Goal: Information Seeking & Learning: Find specific page/section

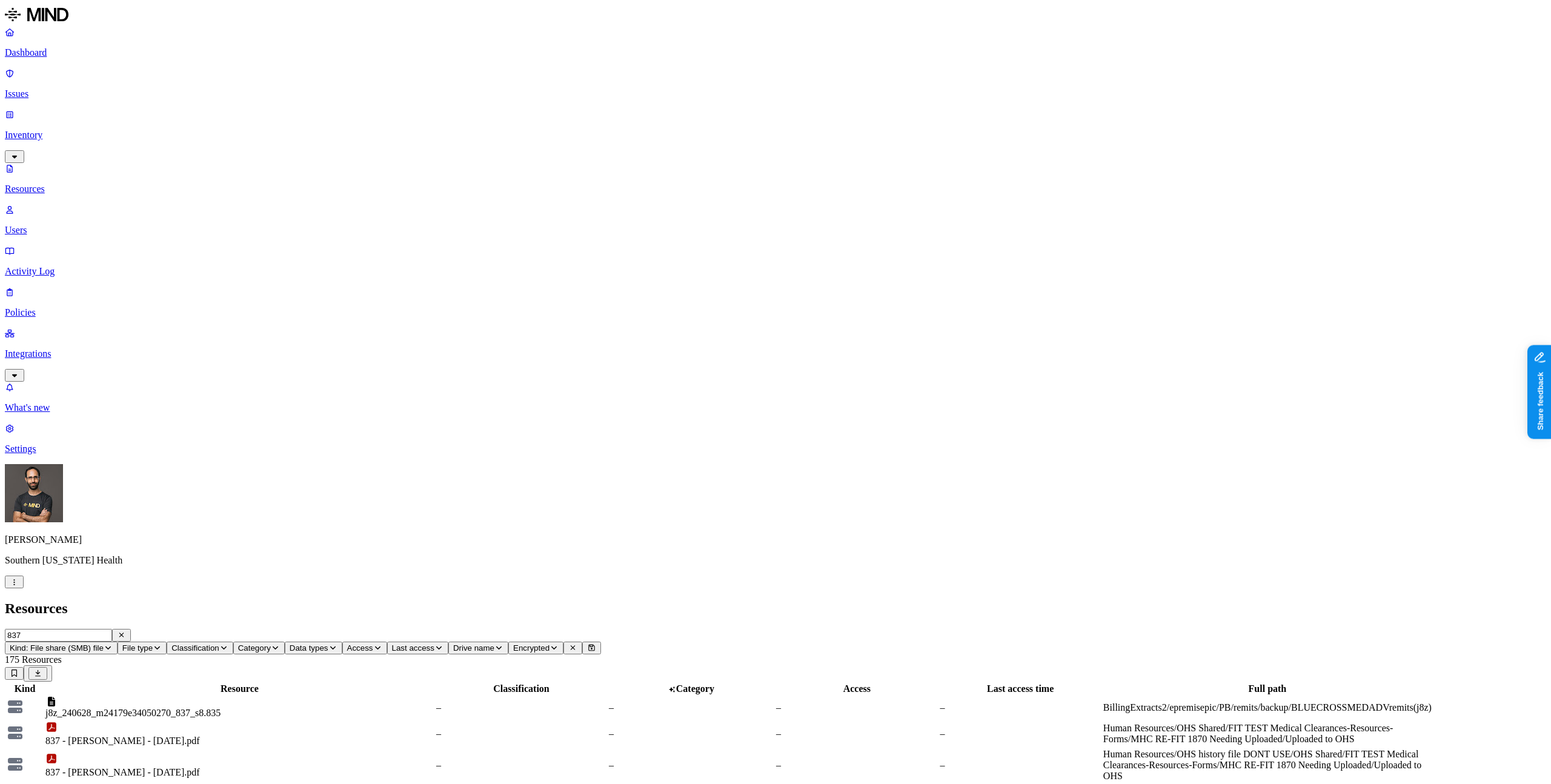
click at [112, 629] on input "837" at bounding box center [58, 635] width 107 height 13
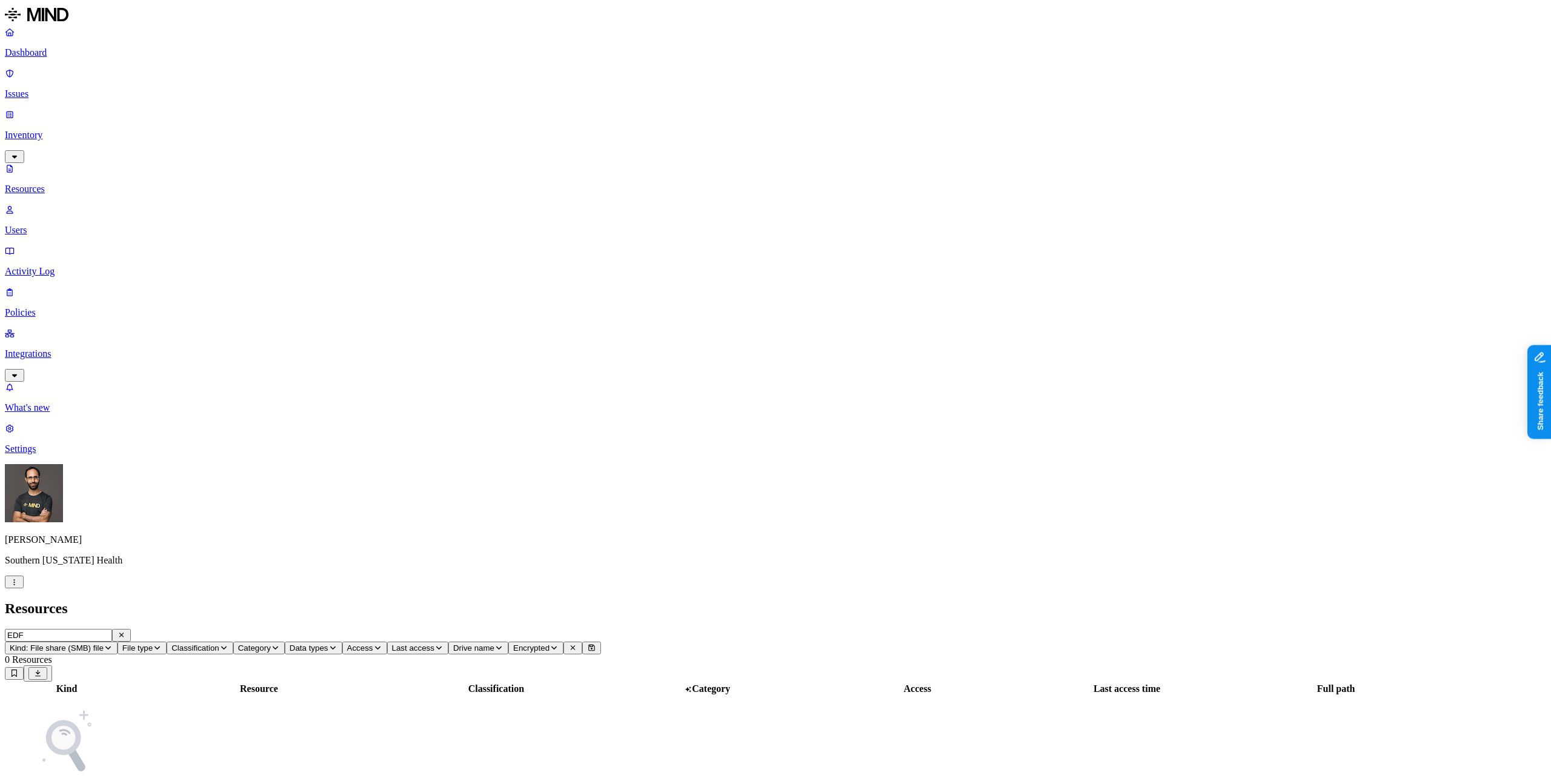
type input "EDF"
click at [272, 629] on div "EDF Kind: File share (SMB) file File type Classification Category Data types Ac…" at bounding box center [775, 733] width 1541 height 210
click at [104, 644] on span "Kind: File share (SMB) file" at bounding box center [56, 648] width 94 height 9
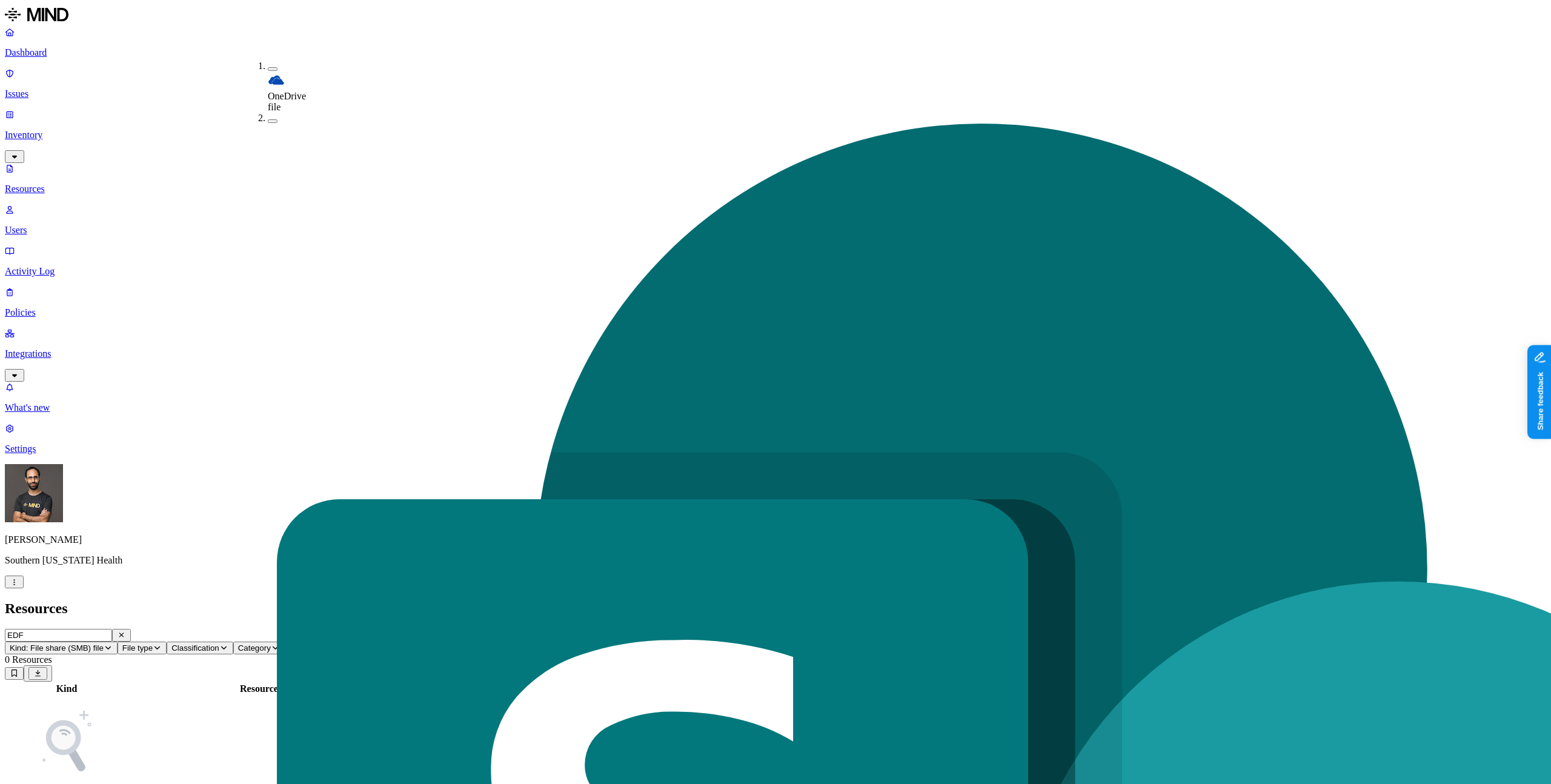
click at [268, 60] on div "OneDrive file" at bounding box center [268, 87] width 0 height 52
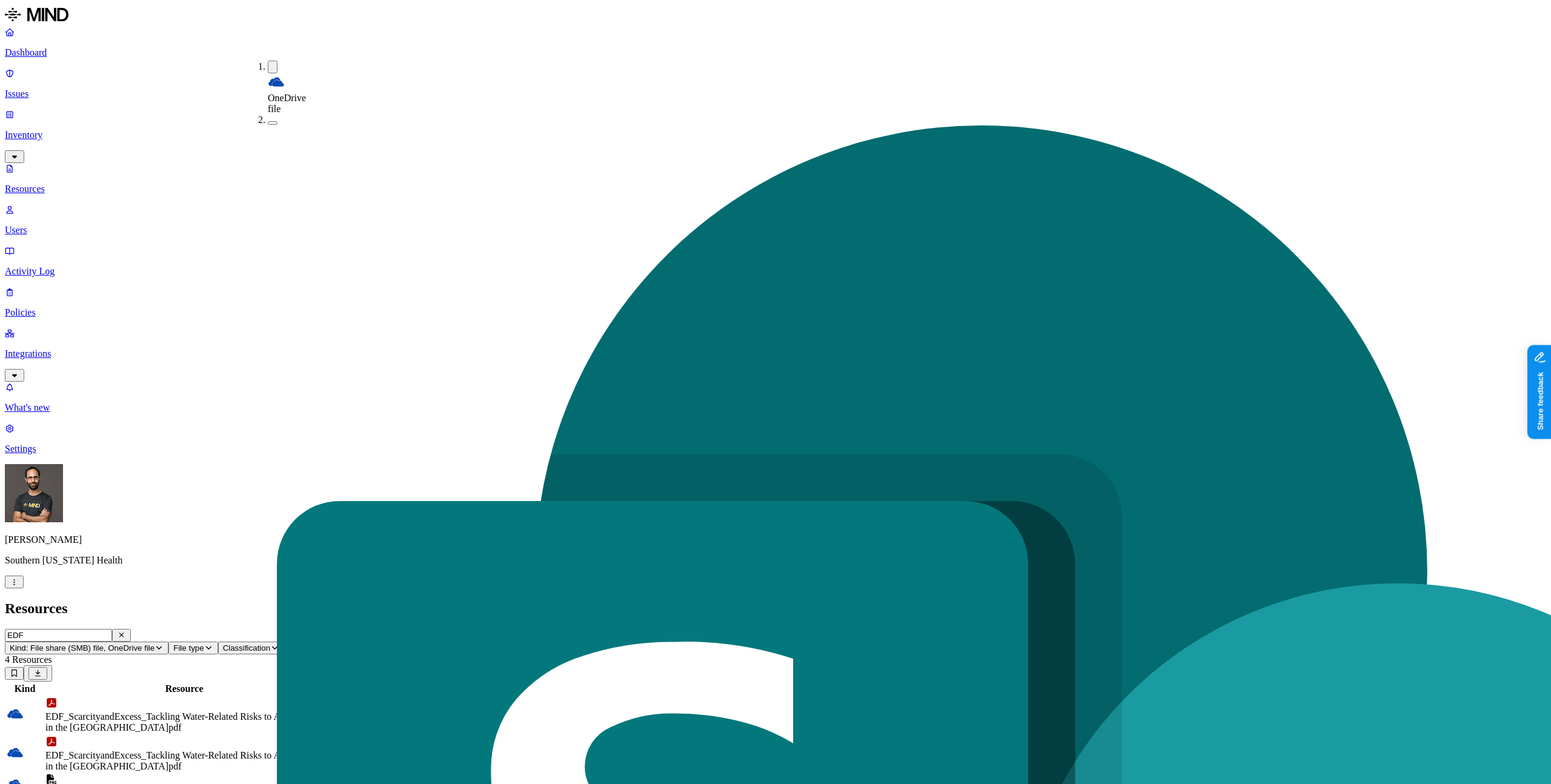
click at [275, 600] on h2 "Resources" at bounding box center [775, 608] width 1541 height 16
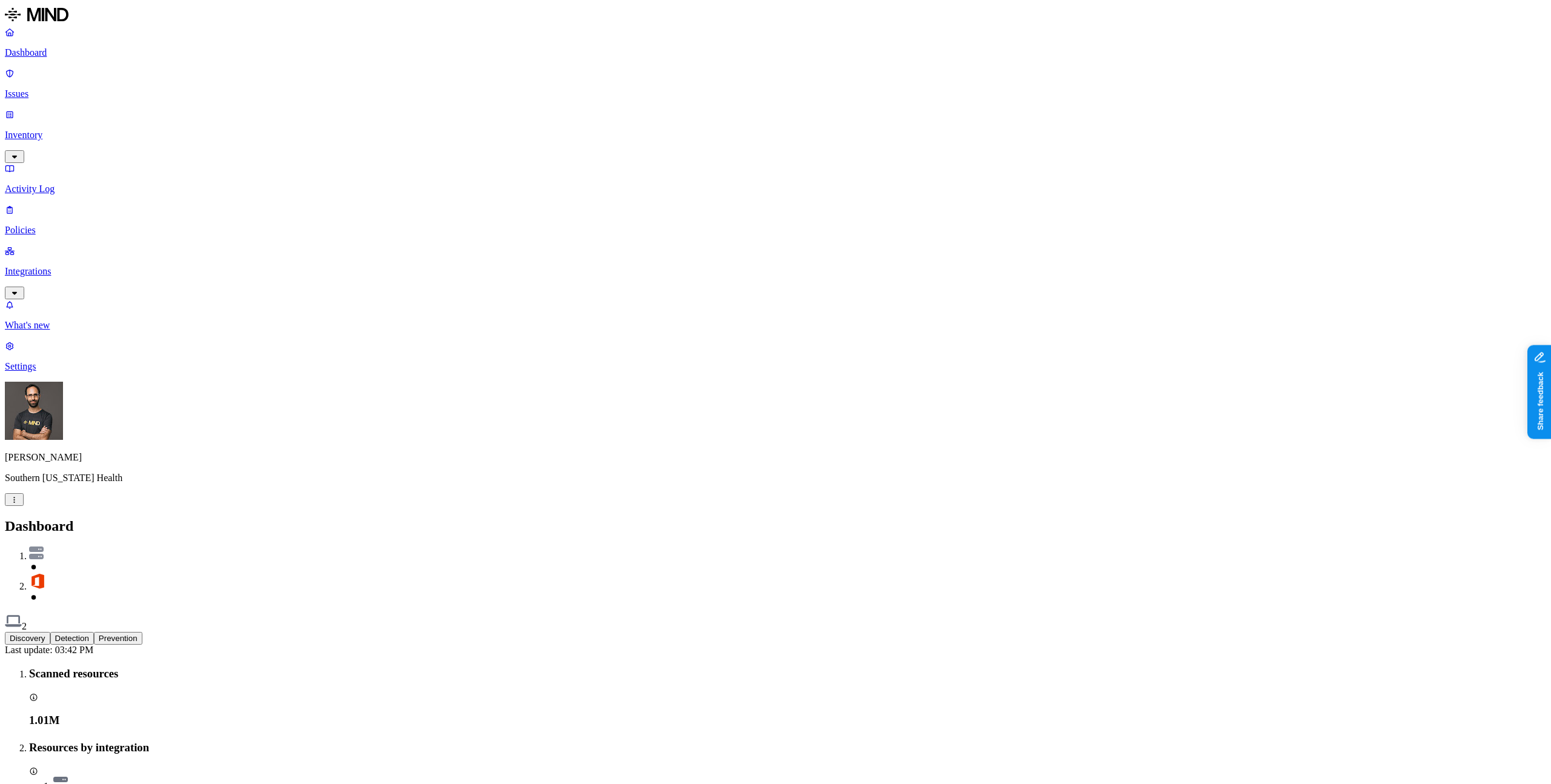
click at [82, 130] on p "Inventory" at bounding box center [775, 135] width 1541 height 11
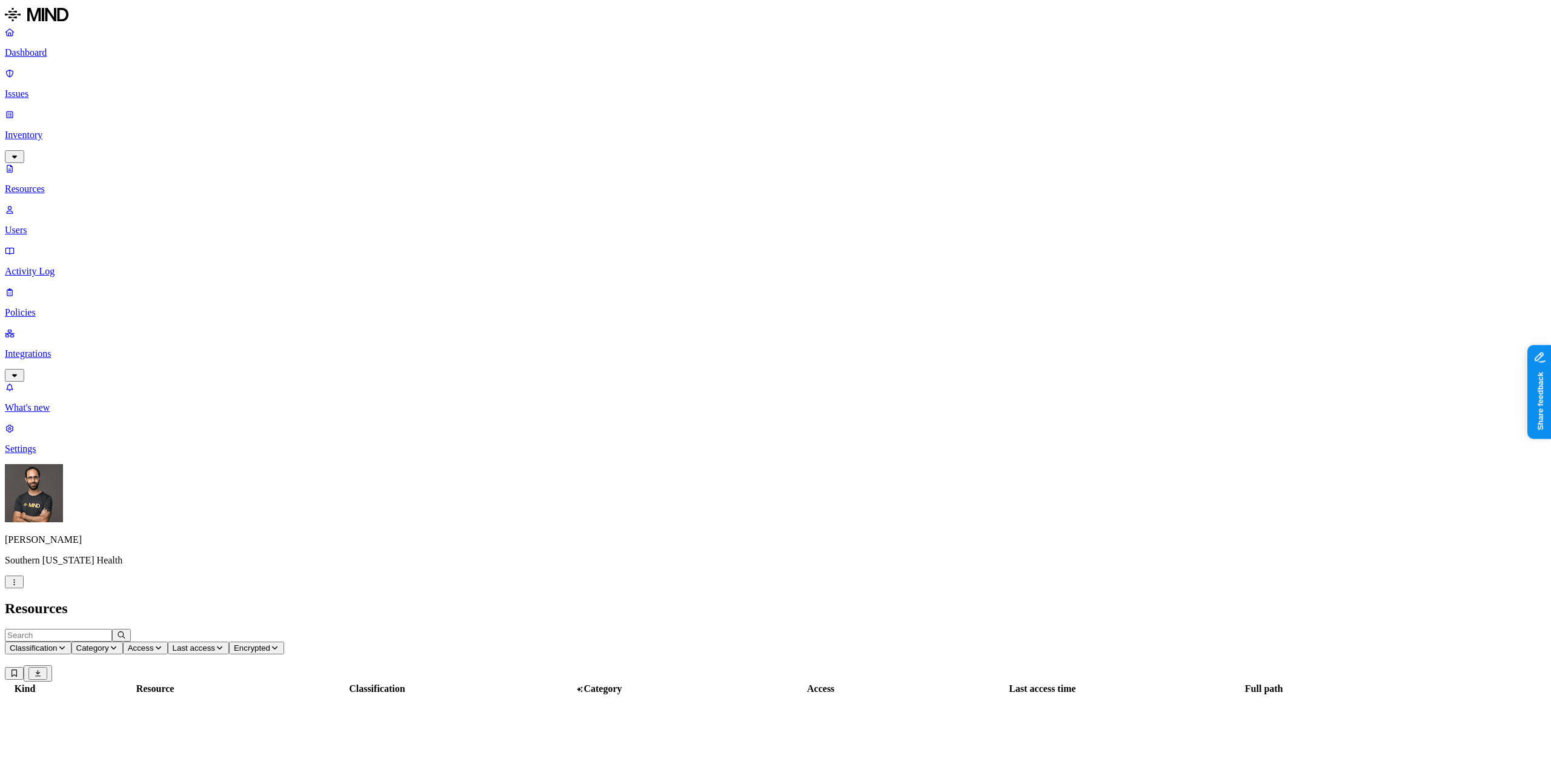
click at [112, 629] on input "text" at bounding box center [58, 635] width 107 height 13
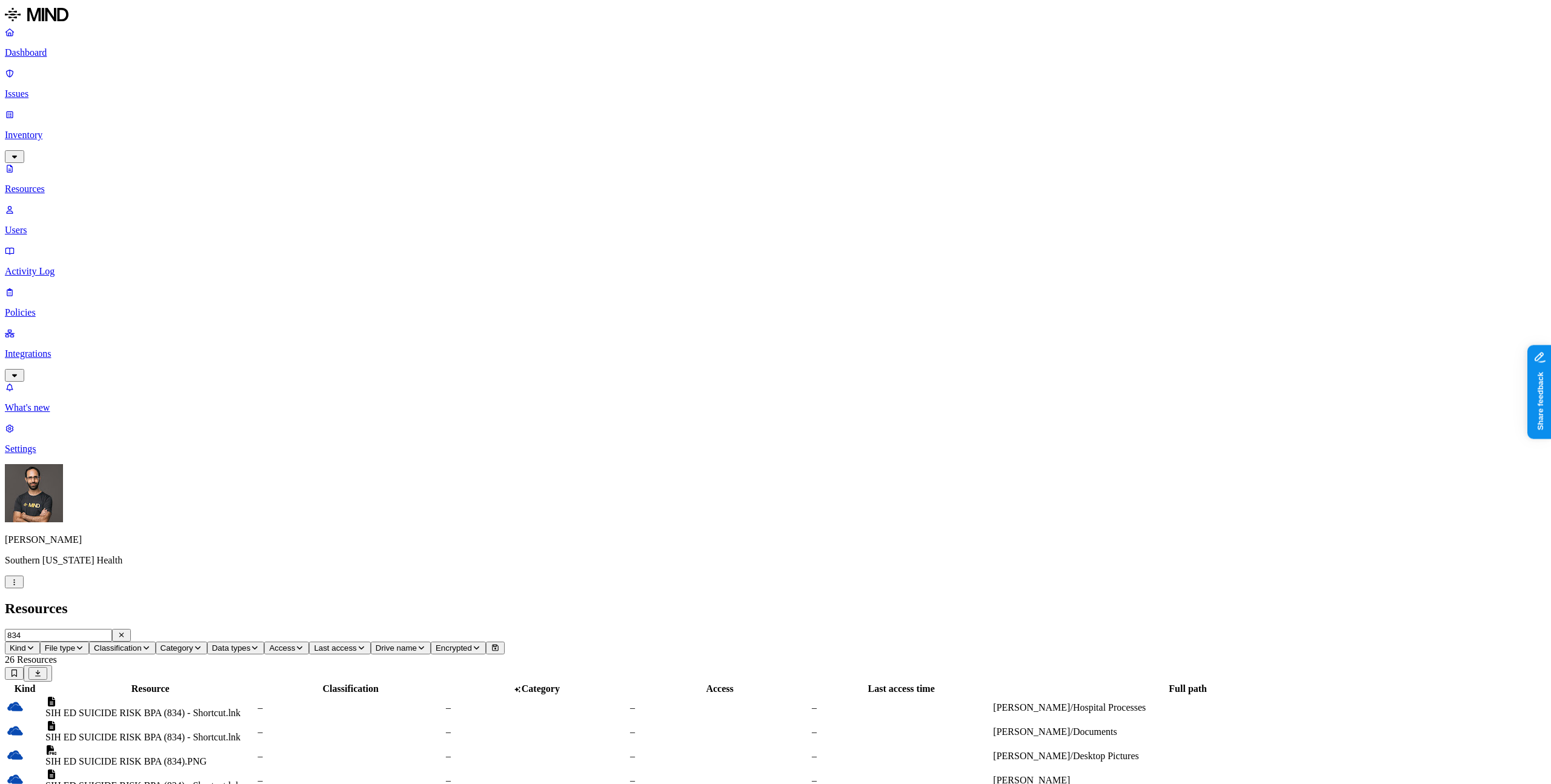
click at [112, 629] on input "834" at bounding box center [58, 635] width 107 height 13
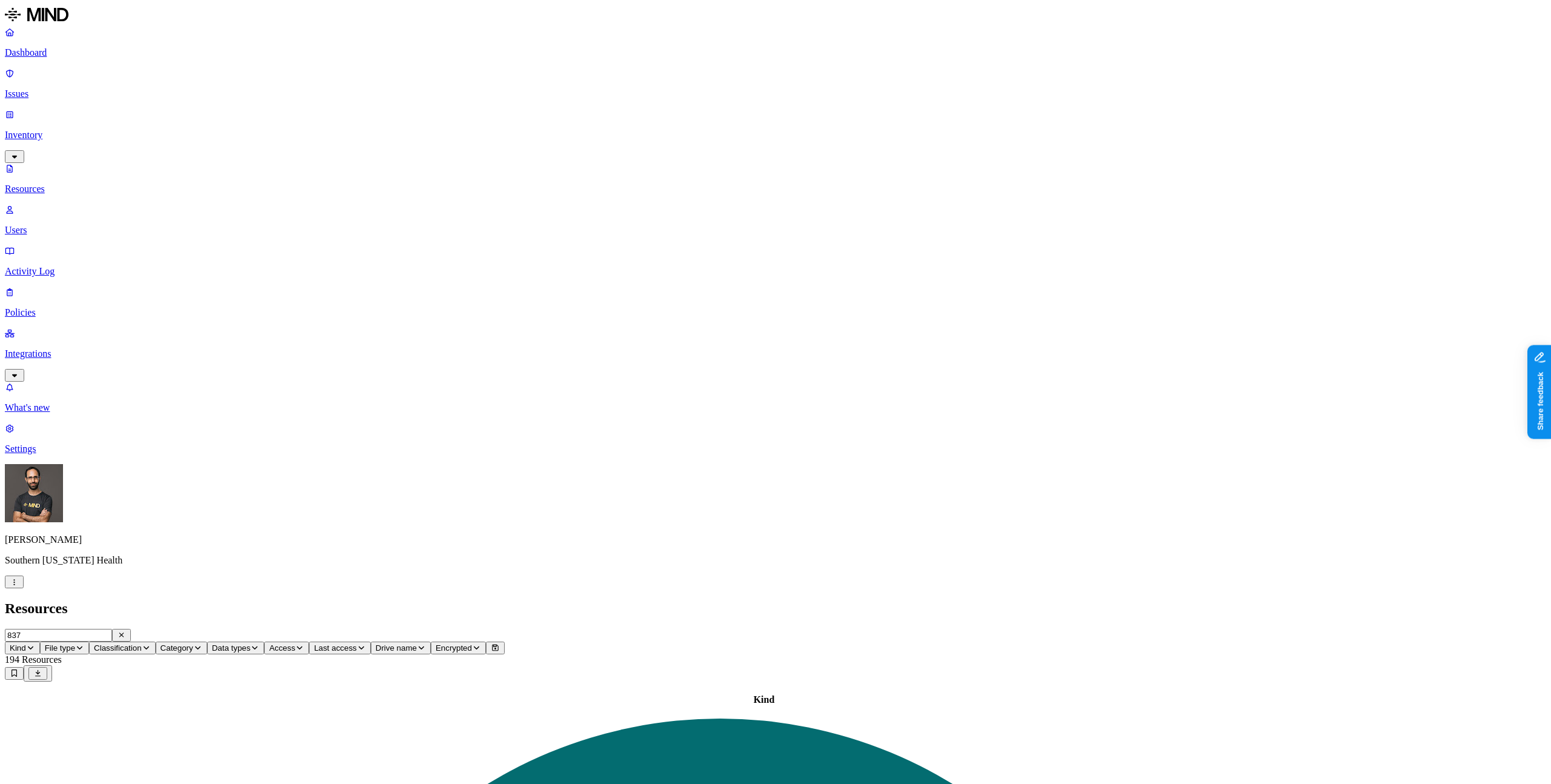
scroll to position [60, 0]
click at [112, 629] on input "810" at bounding box center [58, 635] width 107 height 13
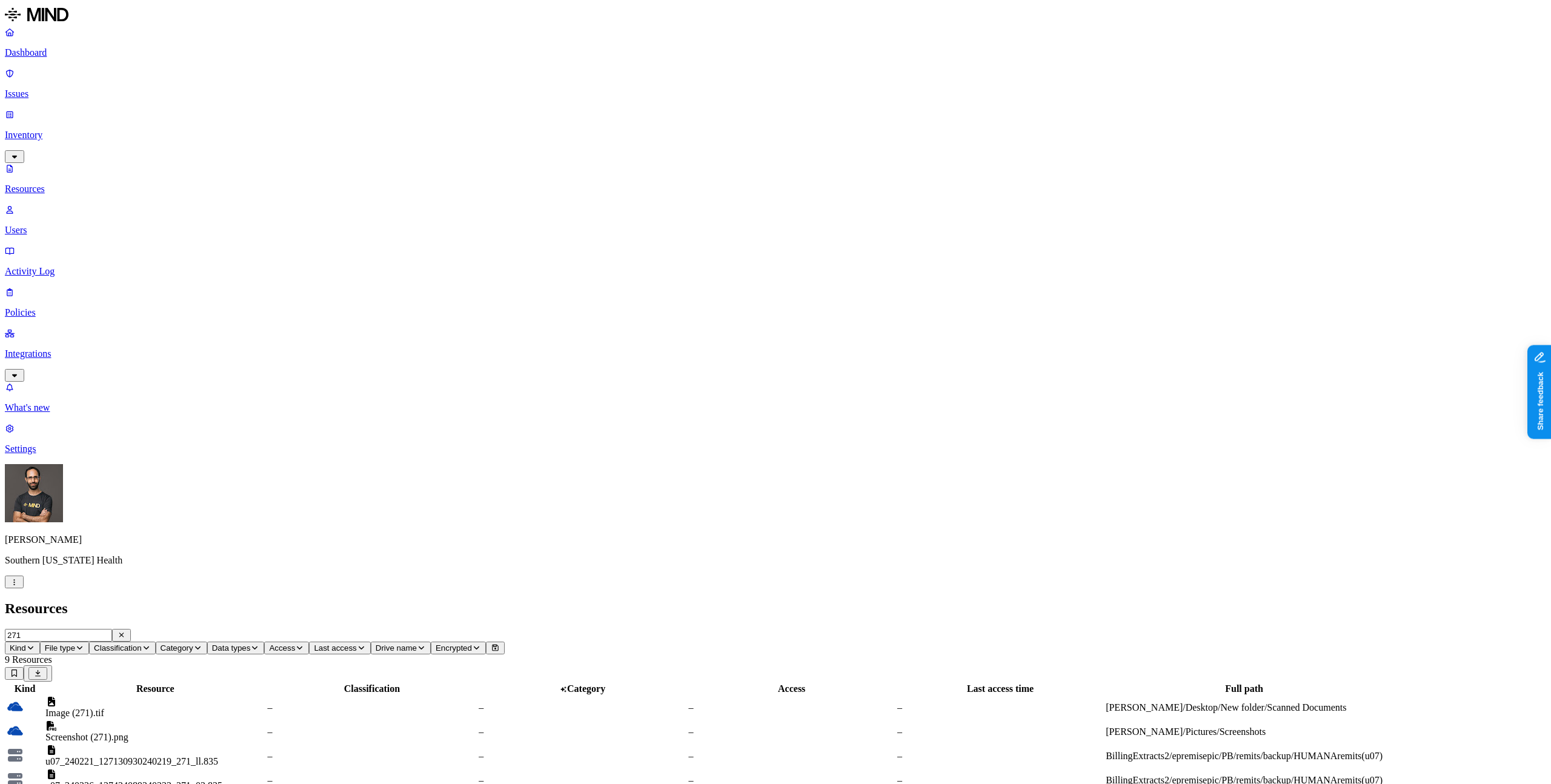
type input "271"
click at [265, 780] on div "u07_240226_127424089240223_271_03.835" at bounding box center [155, 785] width 220 height 11
drag, startPoint x: 198, startPoint y: 41, endPoint x: 38, endPoint y: 33, distance: 160.2
click at [38, 33] on div "Dashboard Issues Inventory Resources Users Activity Log Policies Integrations W…" at bounding box center [775, 459] width 1541 height 909
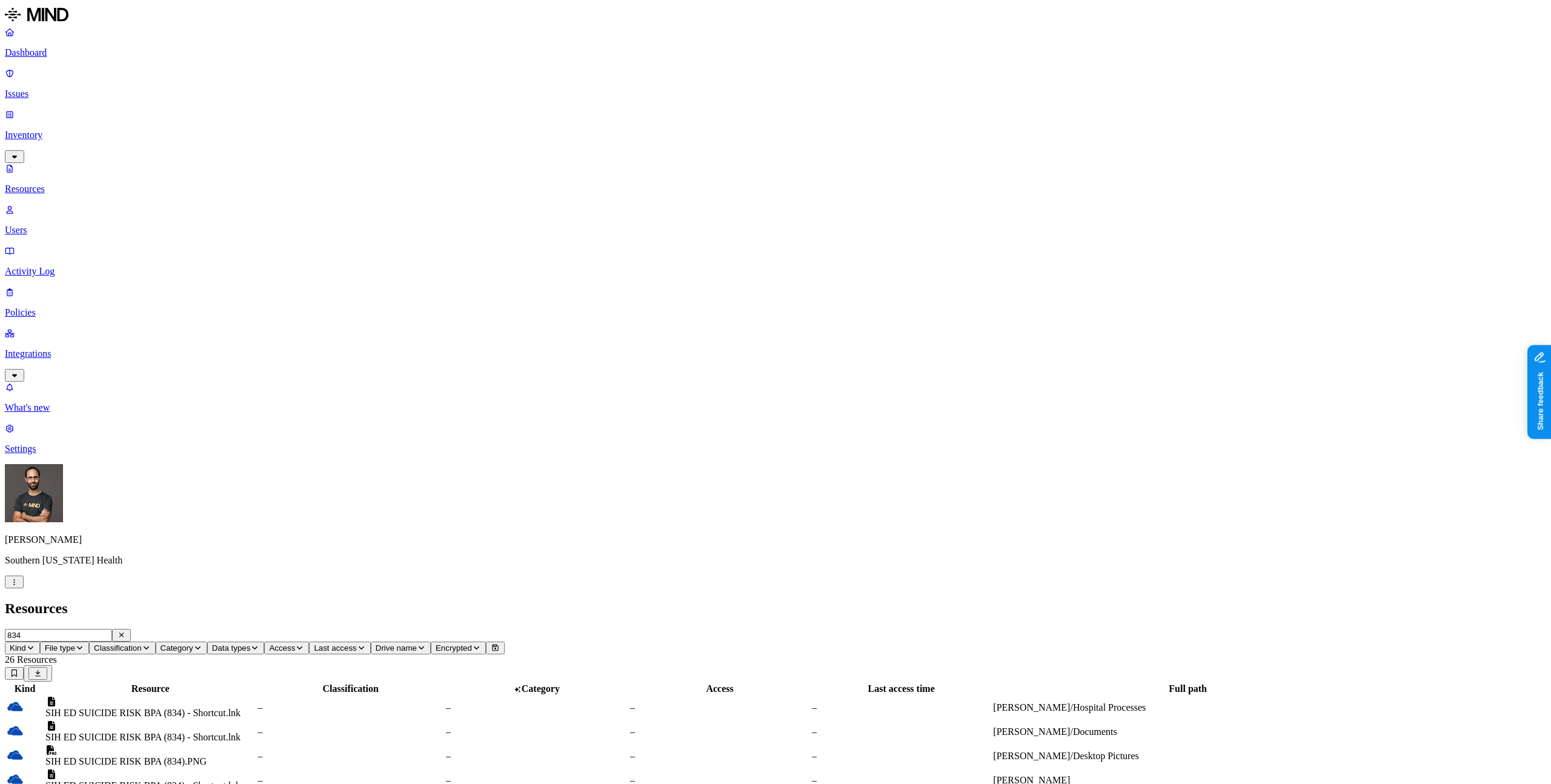
type input "834"
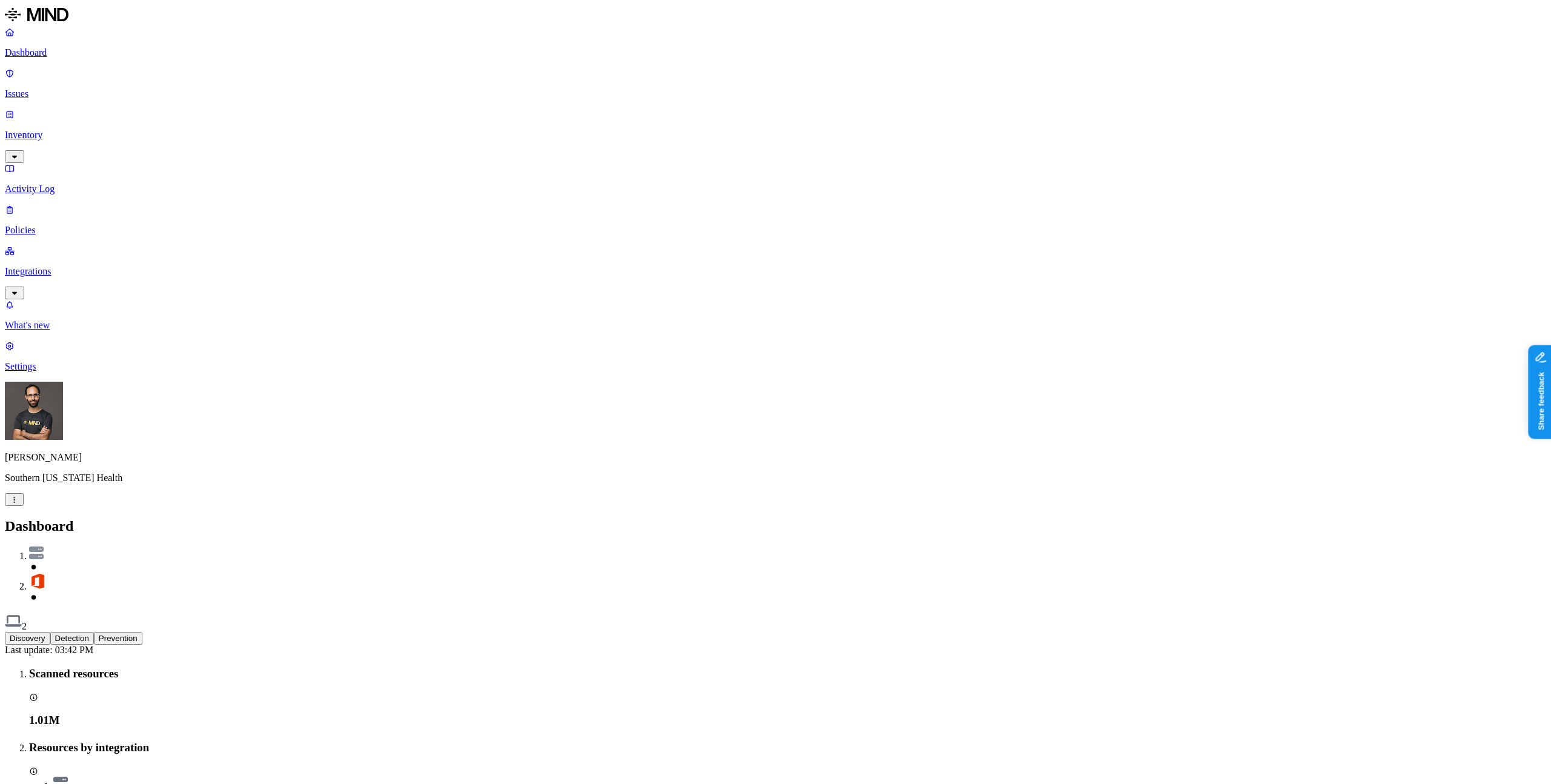
click at [39, 130] on p "Inventory" at bounding box center [775, 135] width 1541 height 11
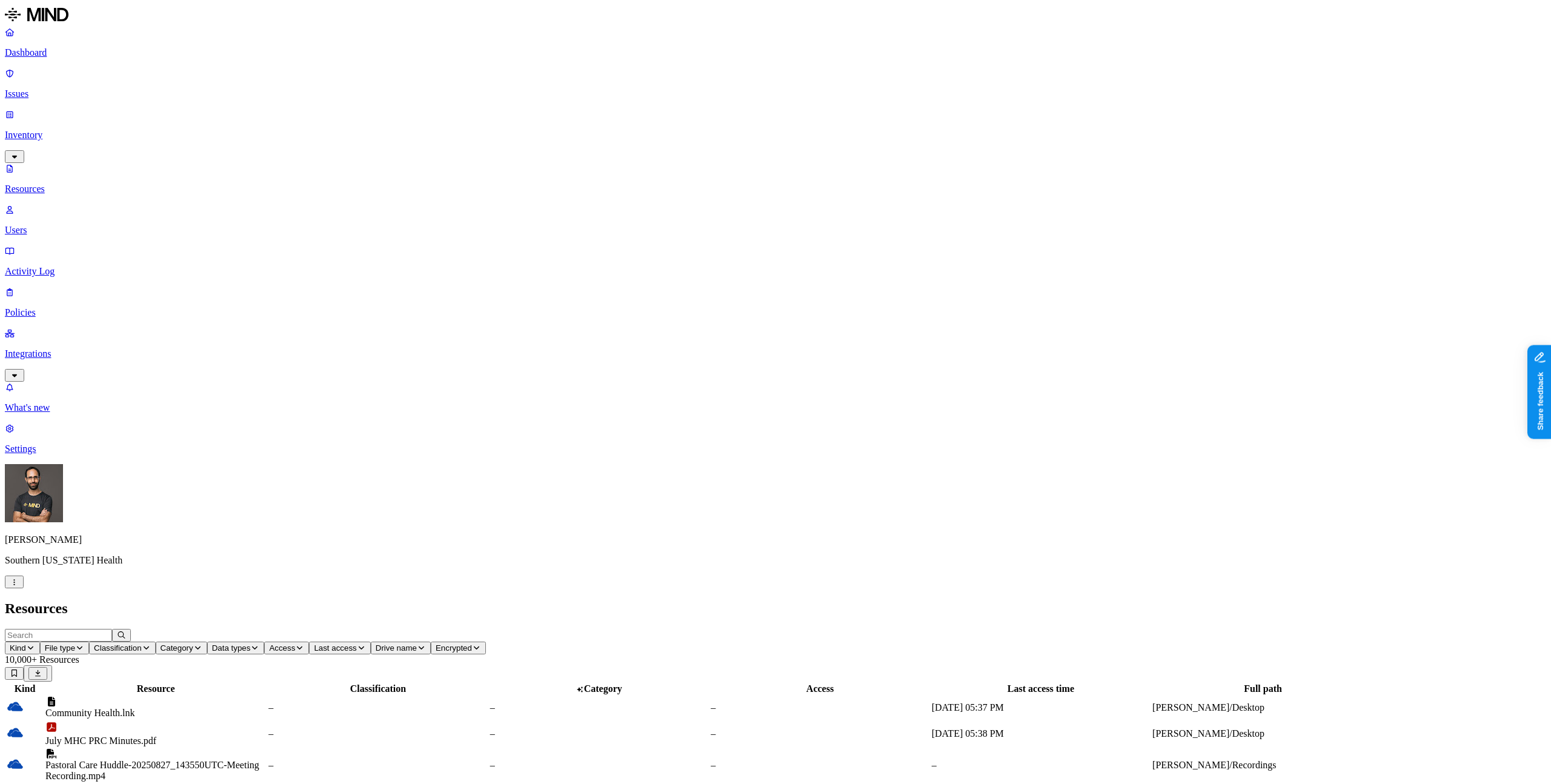
click at [194, 644] on span "Category" at bounding box center [177, 648] width 33 height 9
click at [251, 644] on span "Data types" at bounding box center [231, 648] width 38 height 9
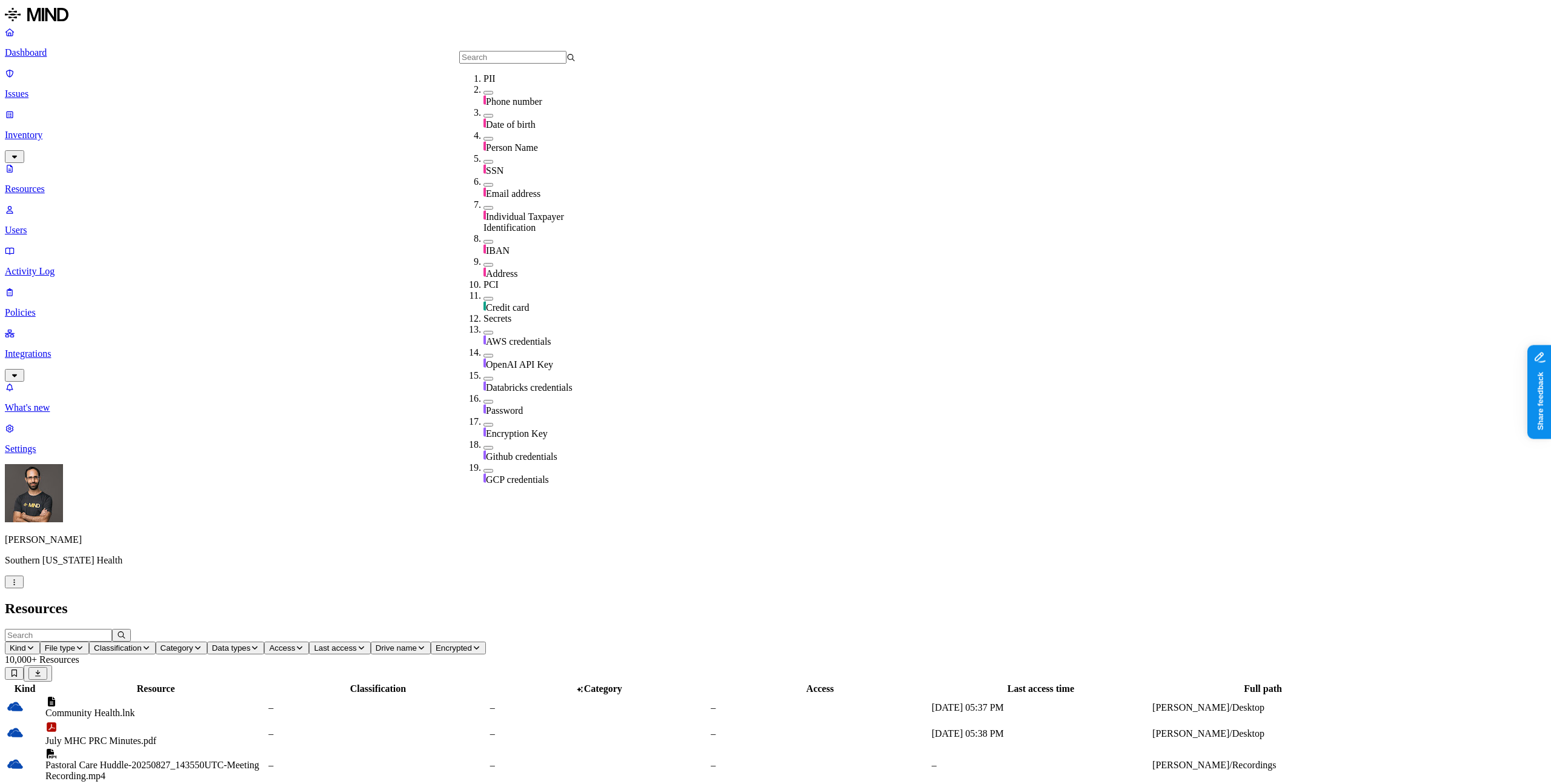
scroll to position [291, 0]
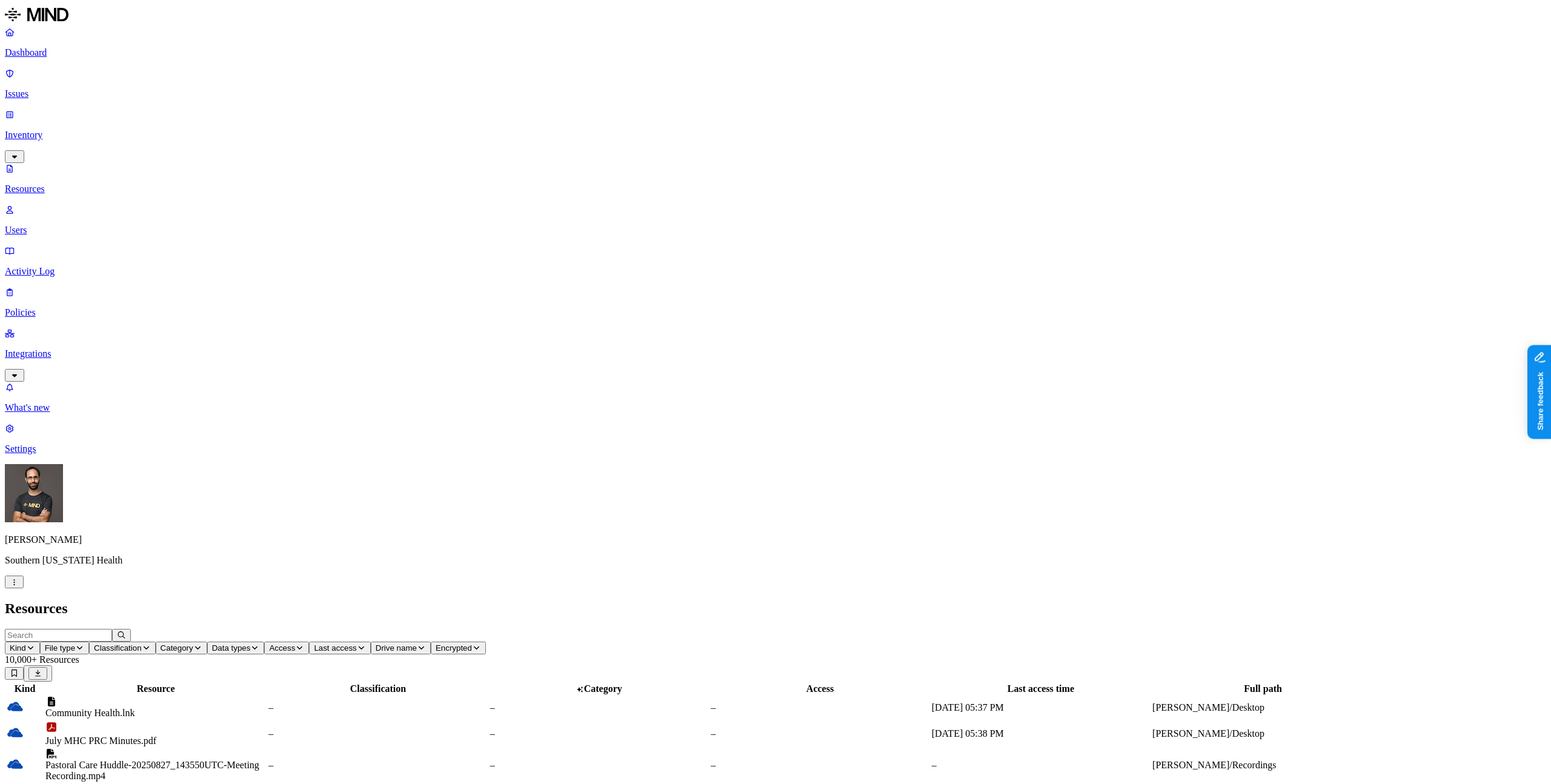
click at [251, 644] on span "Data types" at bounding box center [231, 648] width 38 height 9
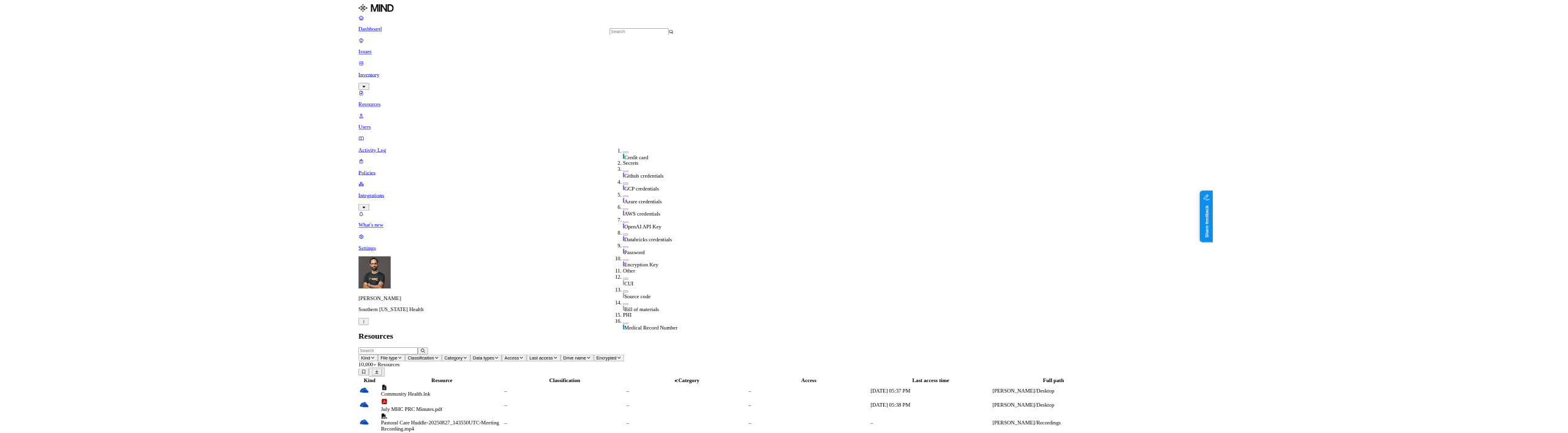
scroll to position [294, 0]
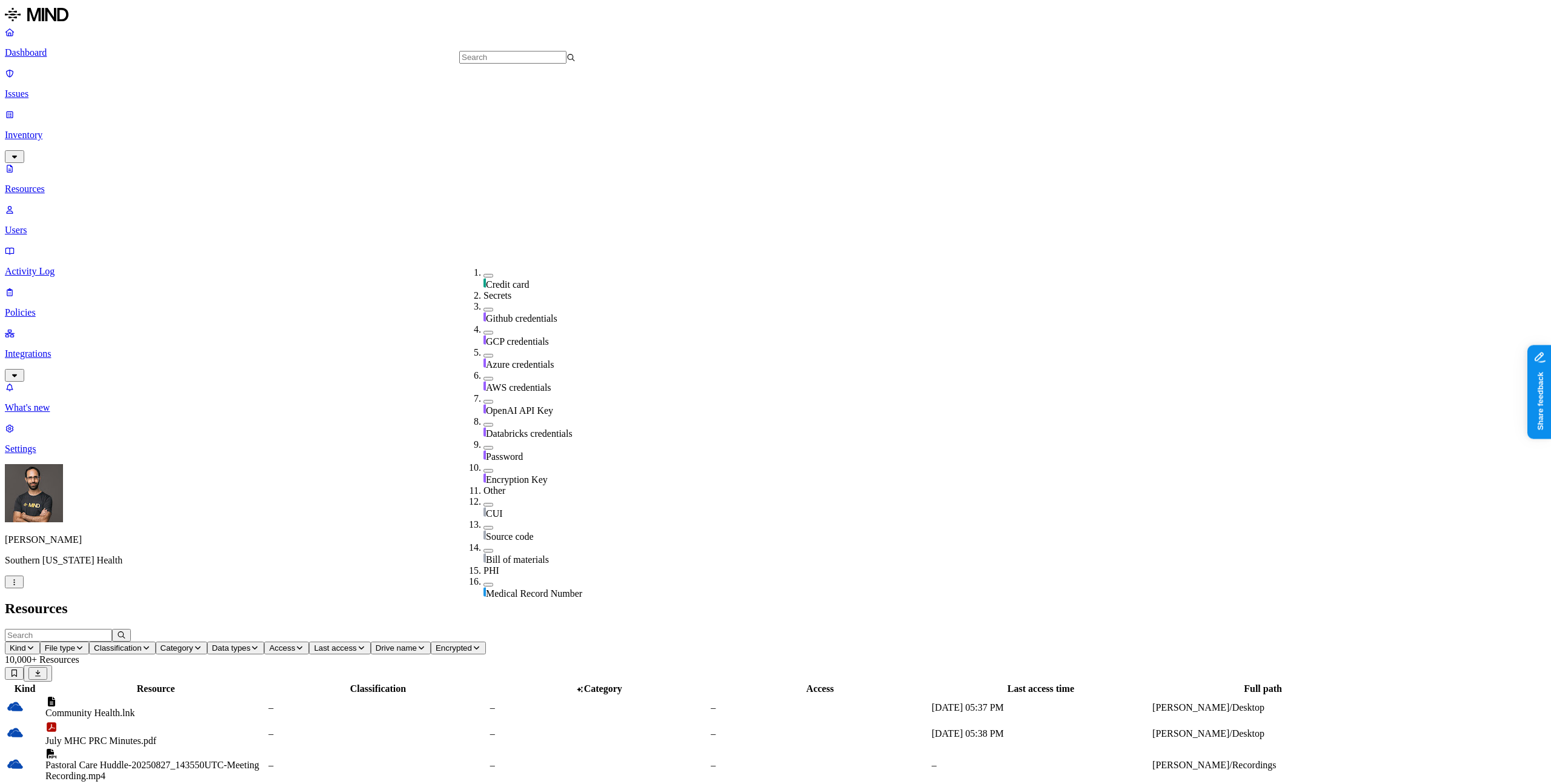
click at [411, 600] on h2 "Resources" at bounding box center [775, 608] width 1541 height 16
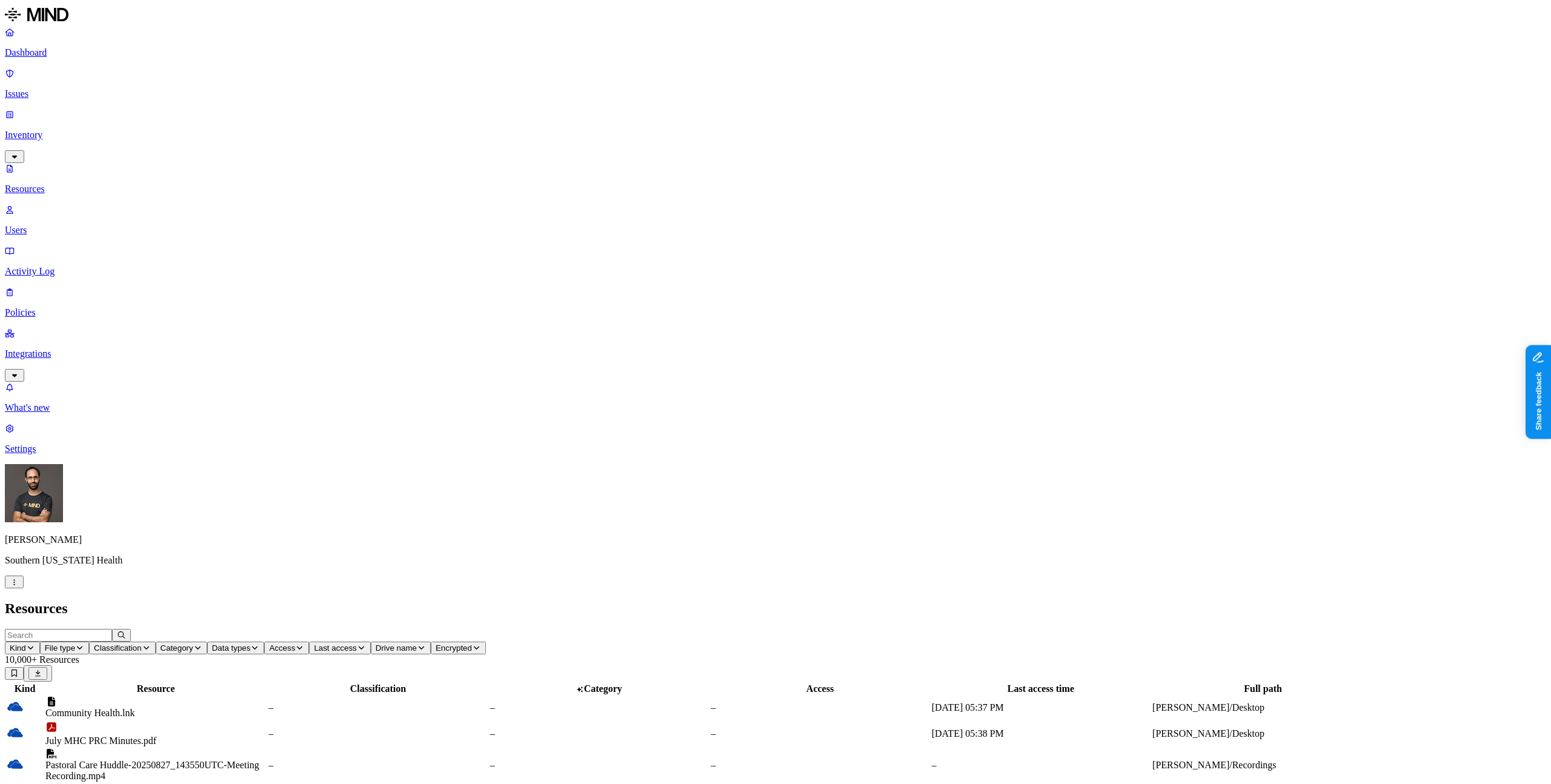
click at [443, 428] on h2 "Resources" at bounding box center [775, 608] width 1541 height 16
click at [265, 641] on button "Data types" at bounding box center [236, 648] width 57 height 13
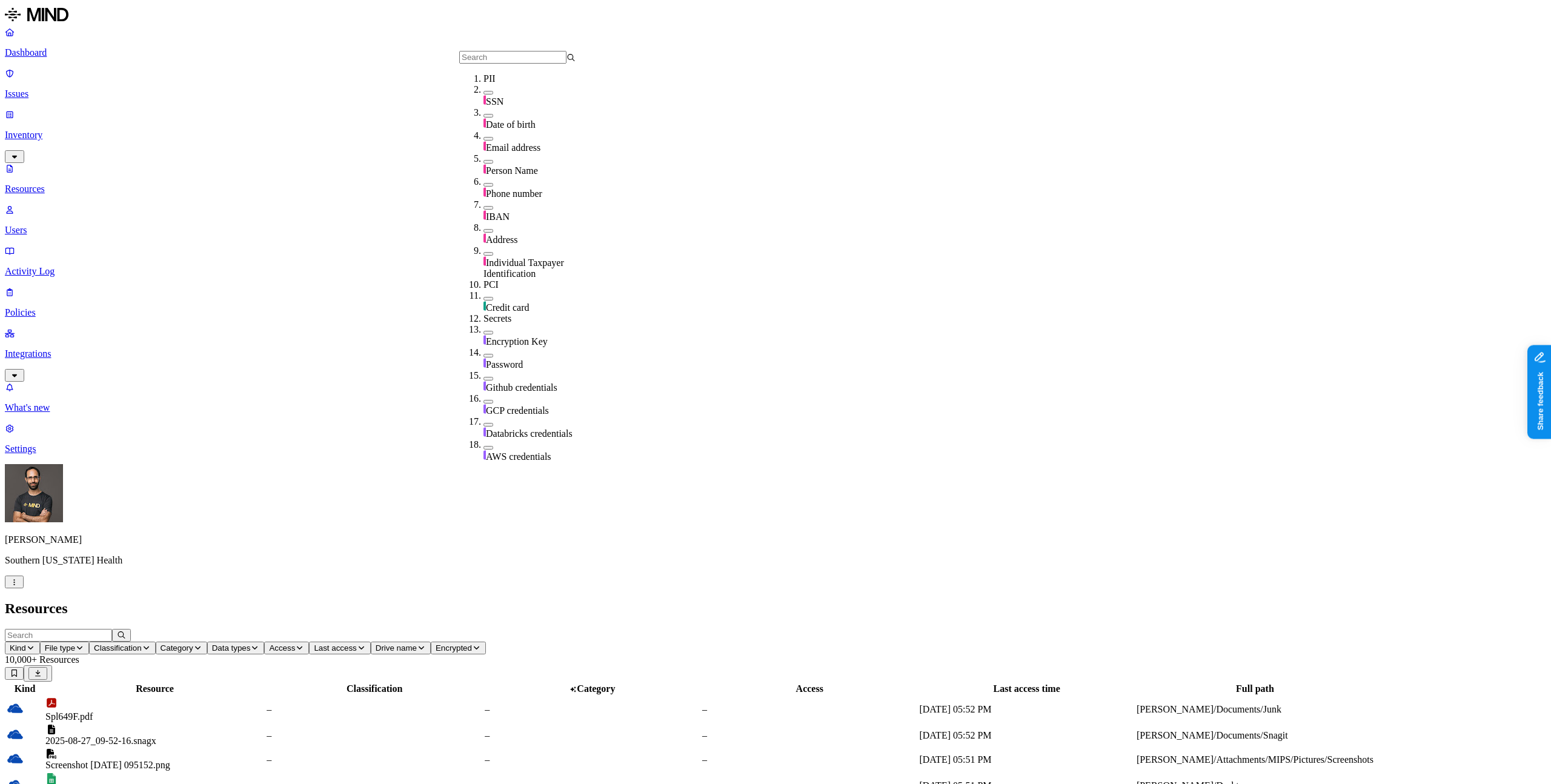
scroll to position [329, 0]
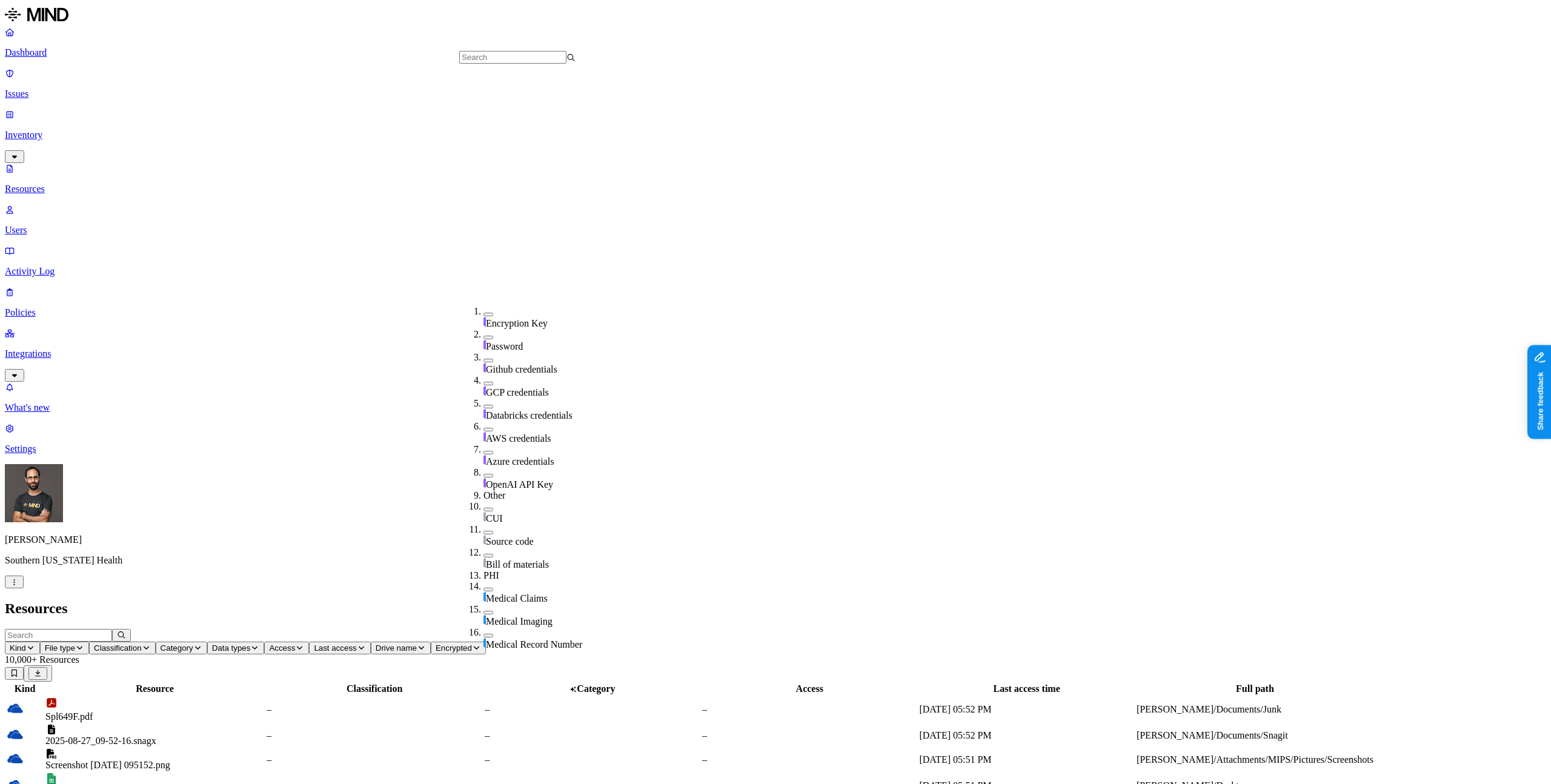
click at [31, 400] on nav "Dashboard Issues Inventory Resources Users Activity Log Policies Integrations W…" at bounding box center [775, 241] width 1541 height 428
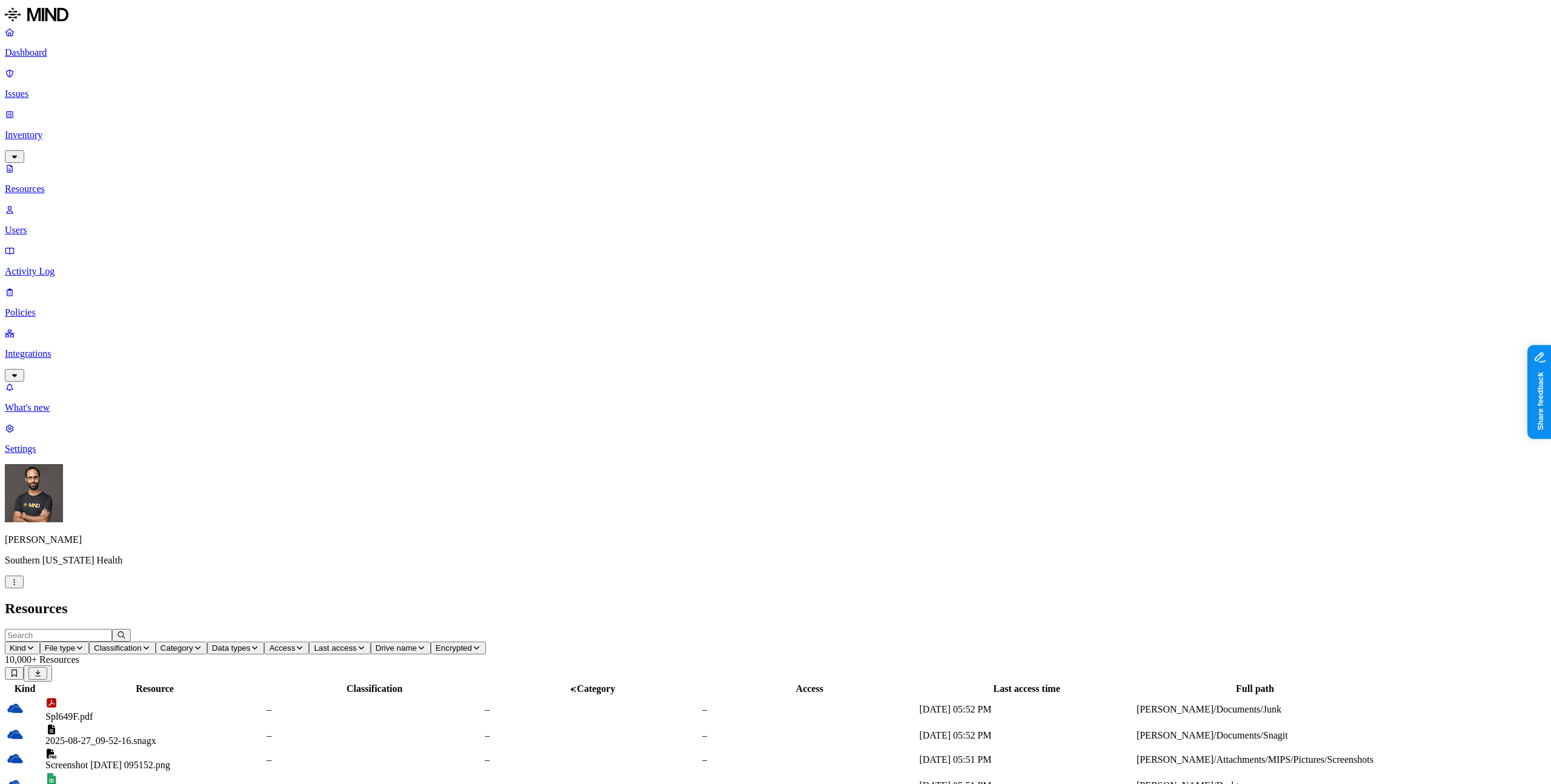
click at [112, 629] on input "text" at bounding box center [58, 635] width 107 height 13
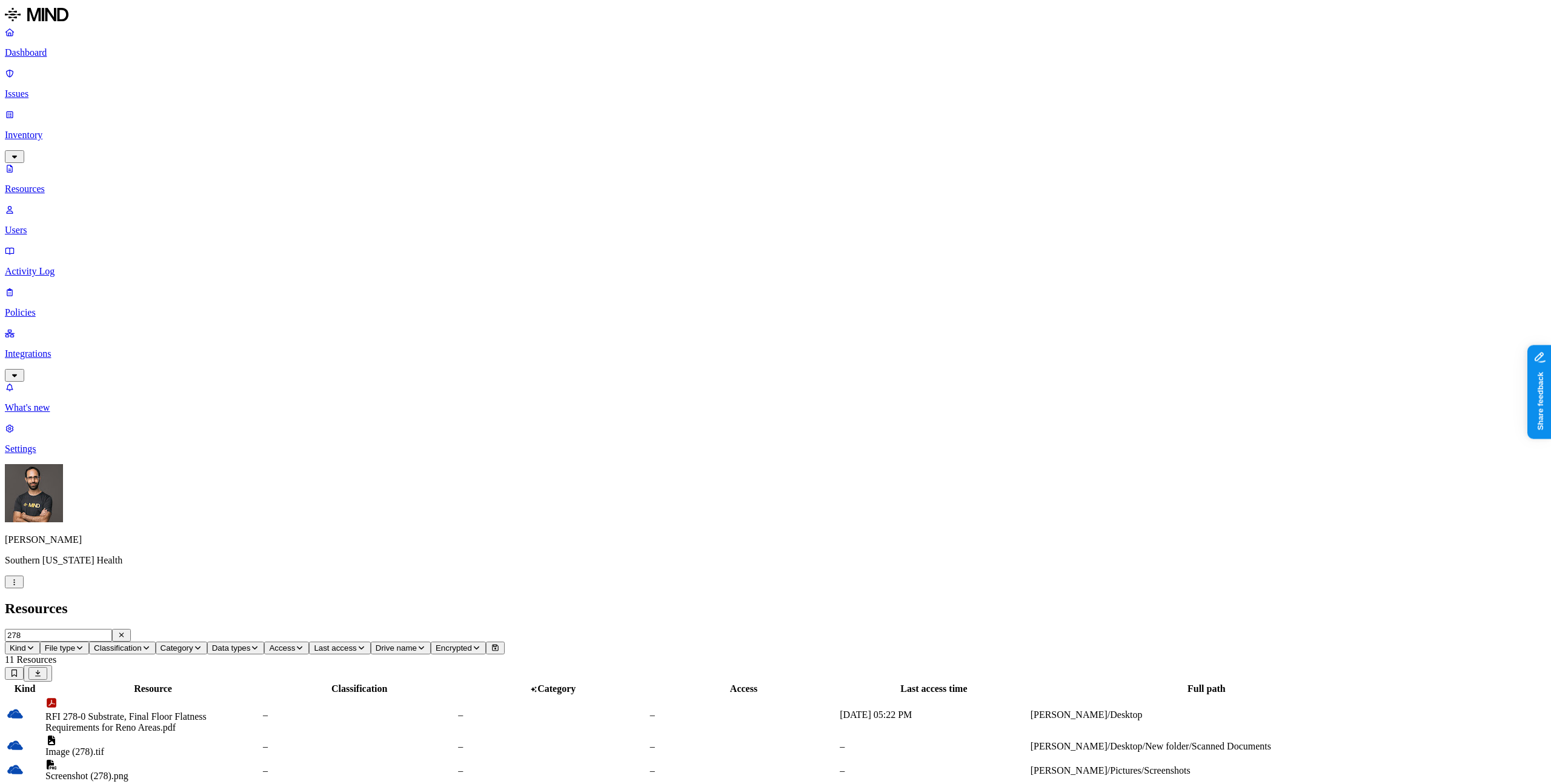
type input "278"
click at [261, 783] on td "h34_240805_t24215e47692950_278_um.835" at bounding box center [153, 795] width 216 height 23
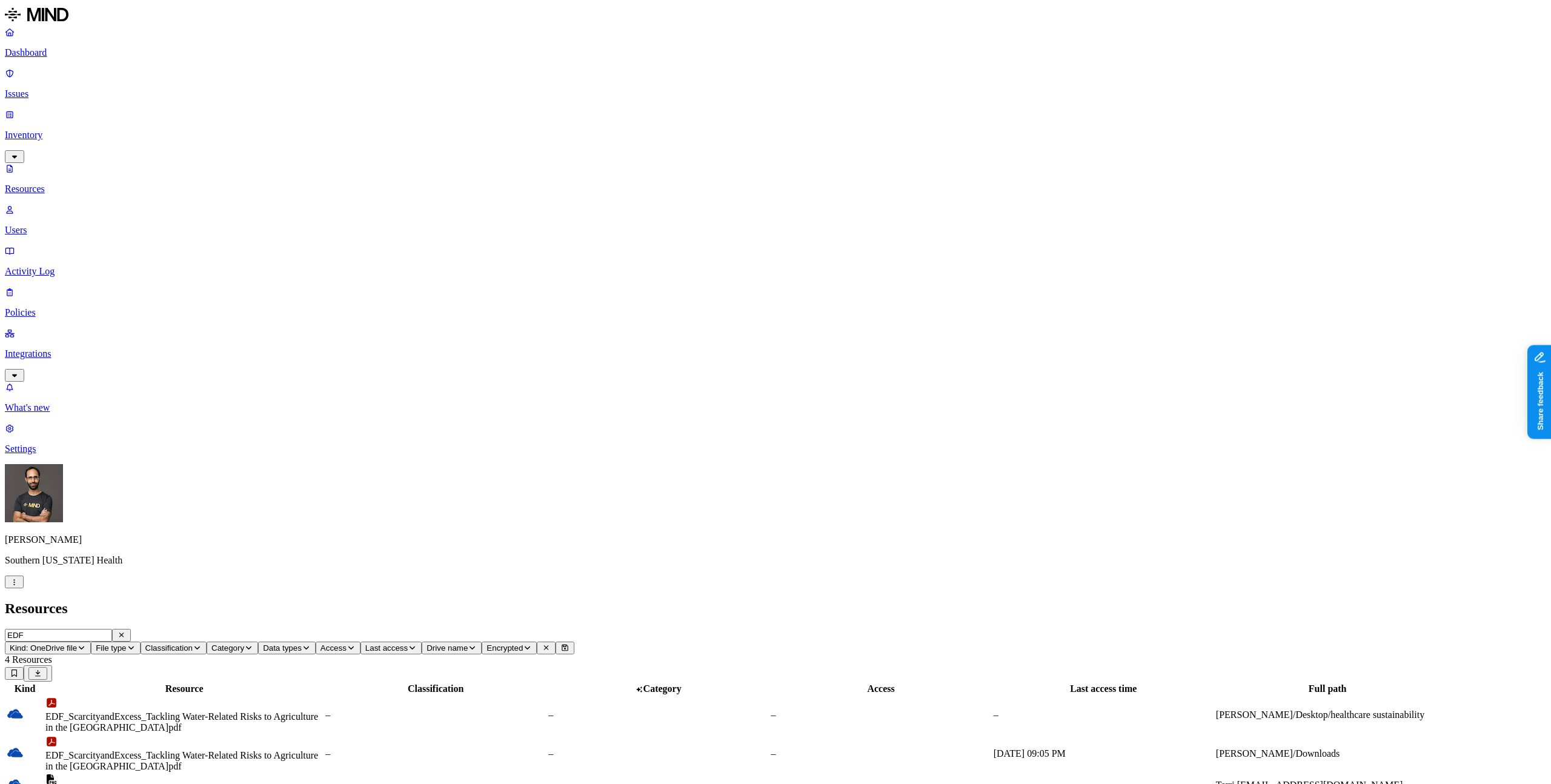
click at [118, 764] on html "Dashboard Issues Inventory Resources Users Activity Log Policies Integrations W…" at bounding box center [775, 417] width 1551 height 835
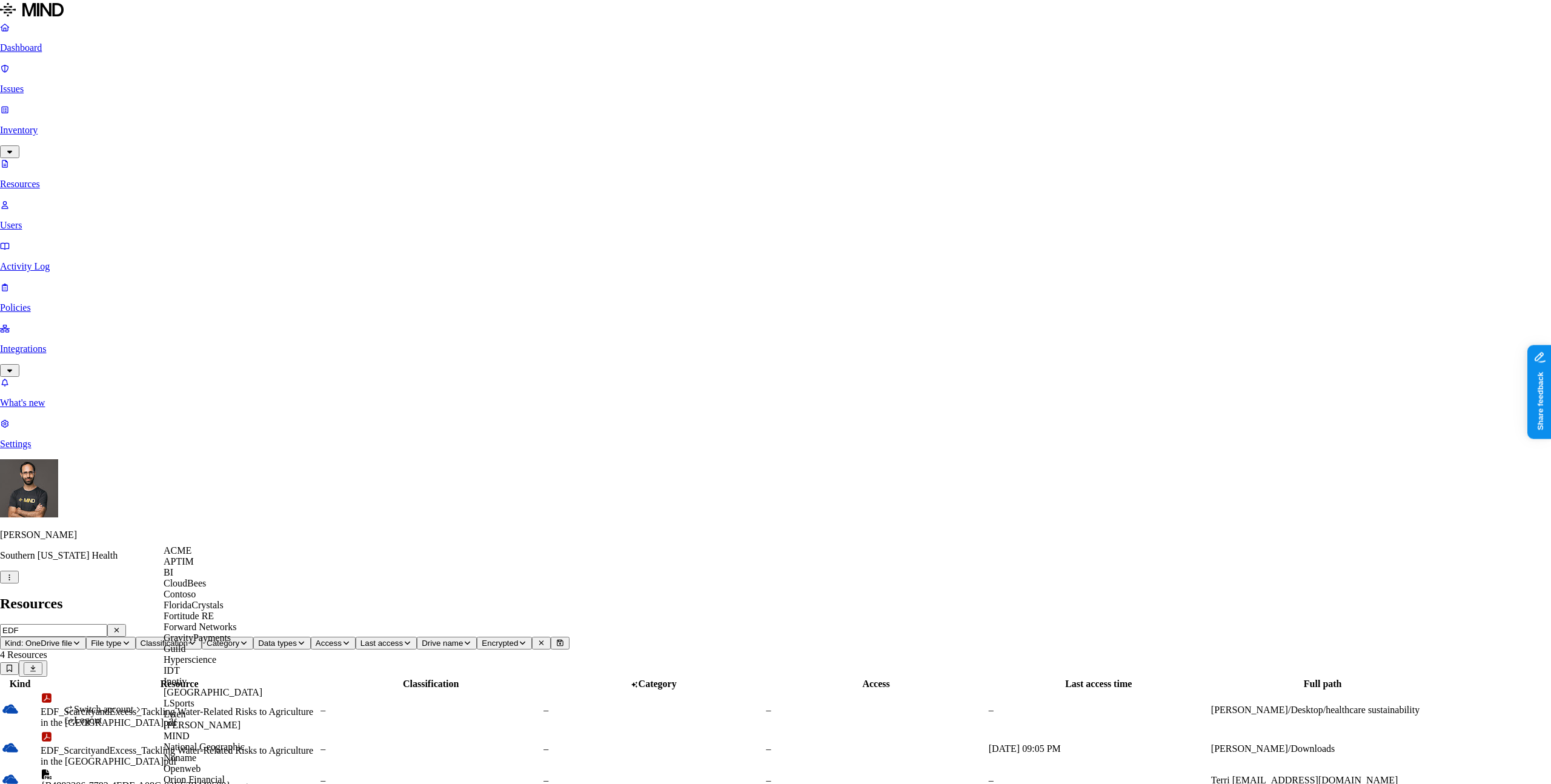
click at [186, 553] on span "ACME" at bounding box center [177, 550] width 28 height 11
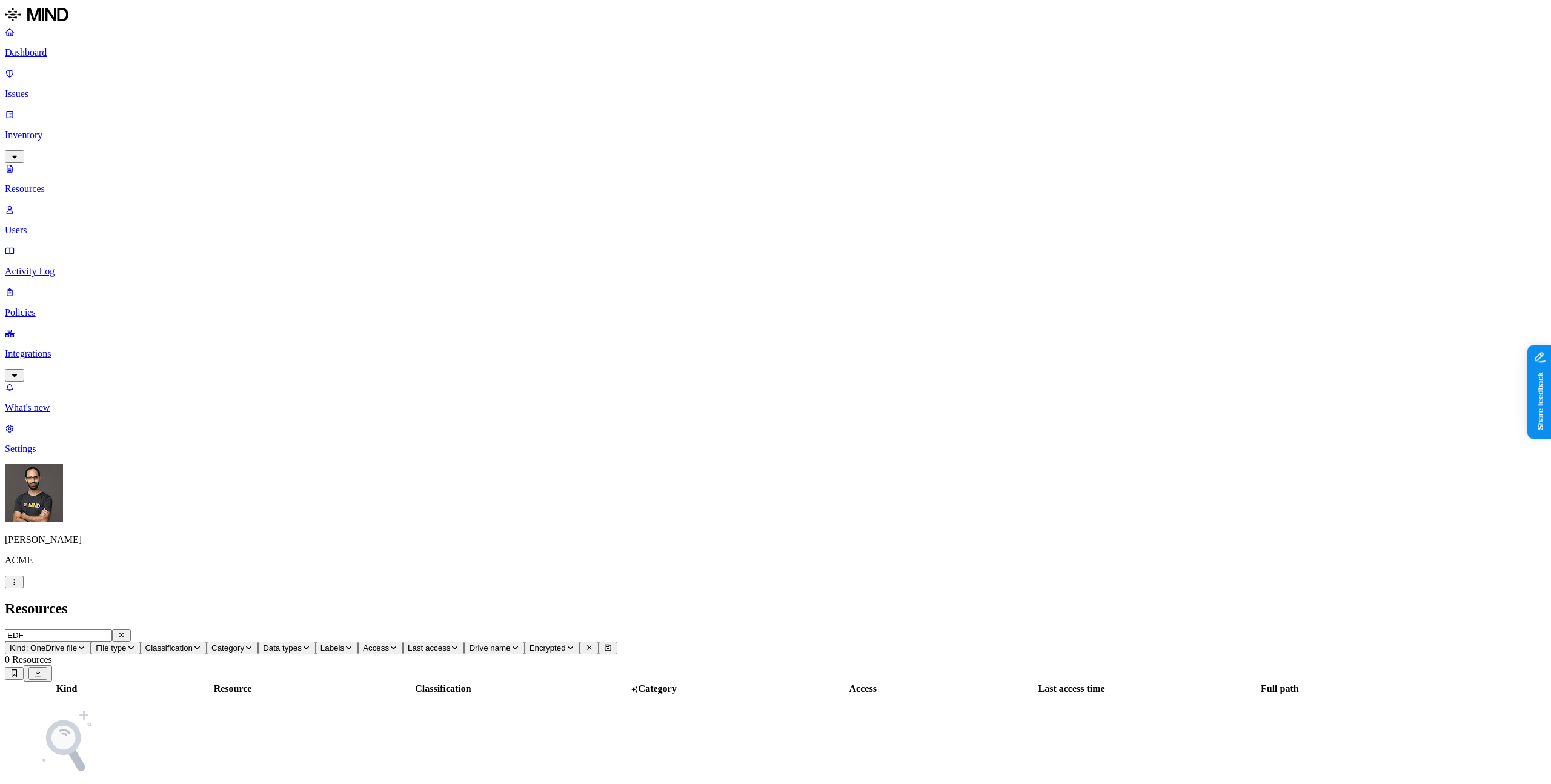
click at [77, 644] on span "Kind: OneDrive file" at bounding box center [43, 648] width 67 height 9
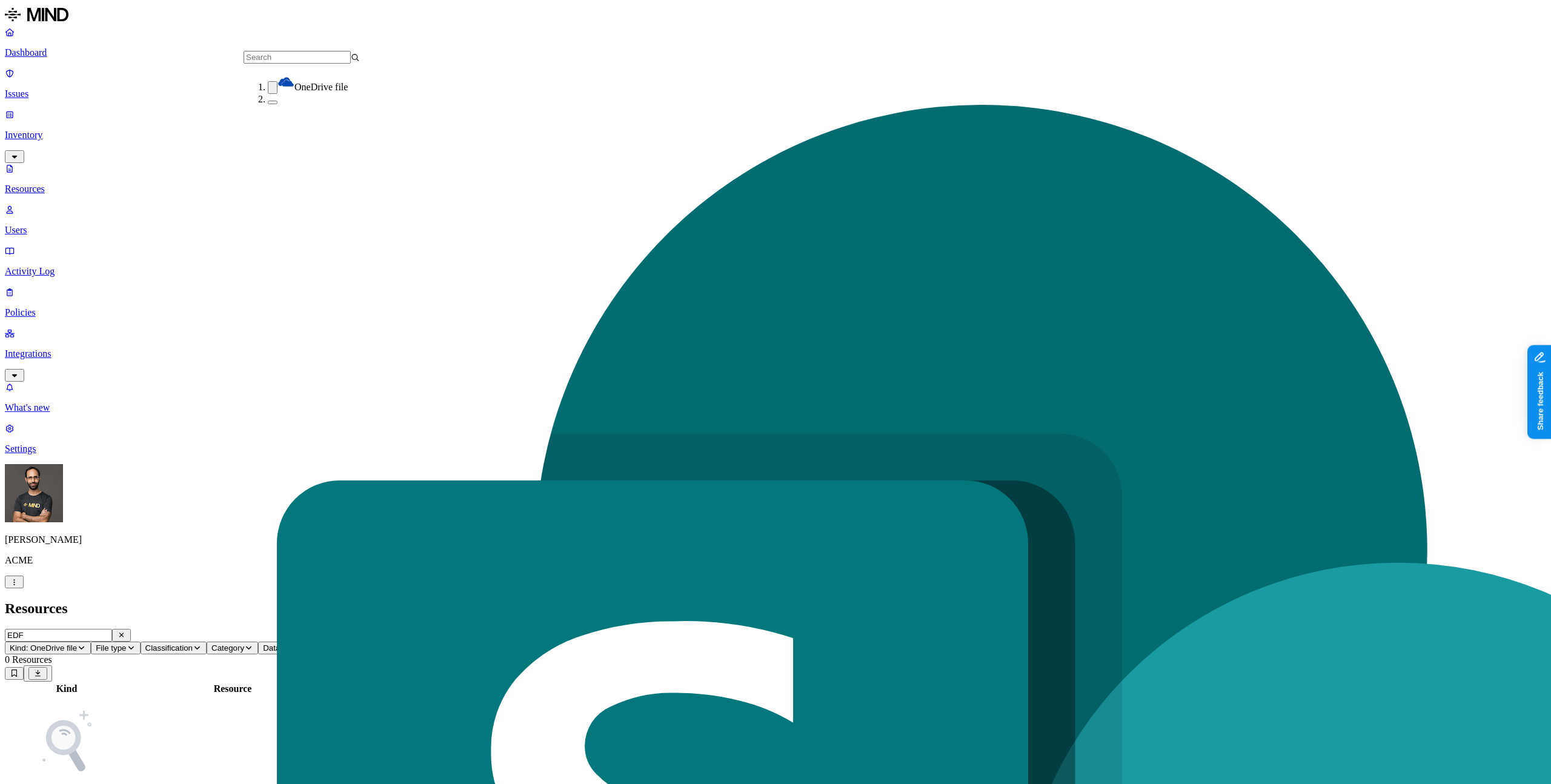
click at [268, 88] on button "button" at bounding box center [273, 87] width 10 height 13
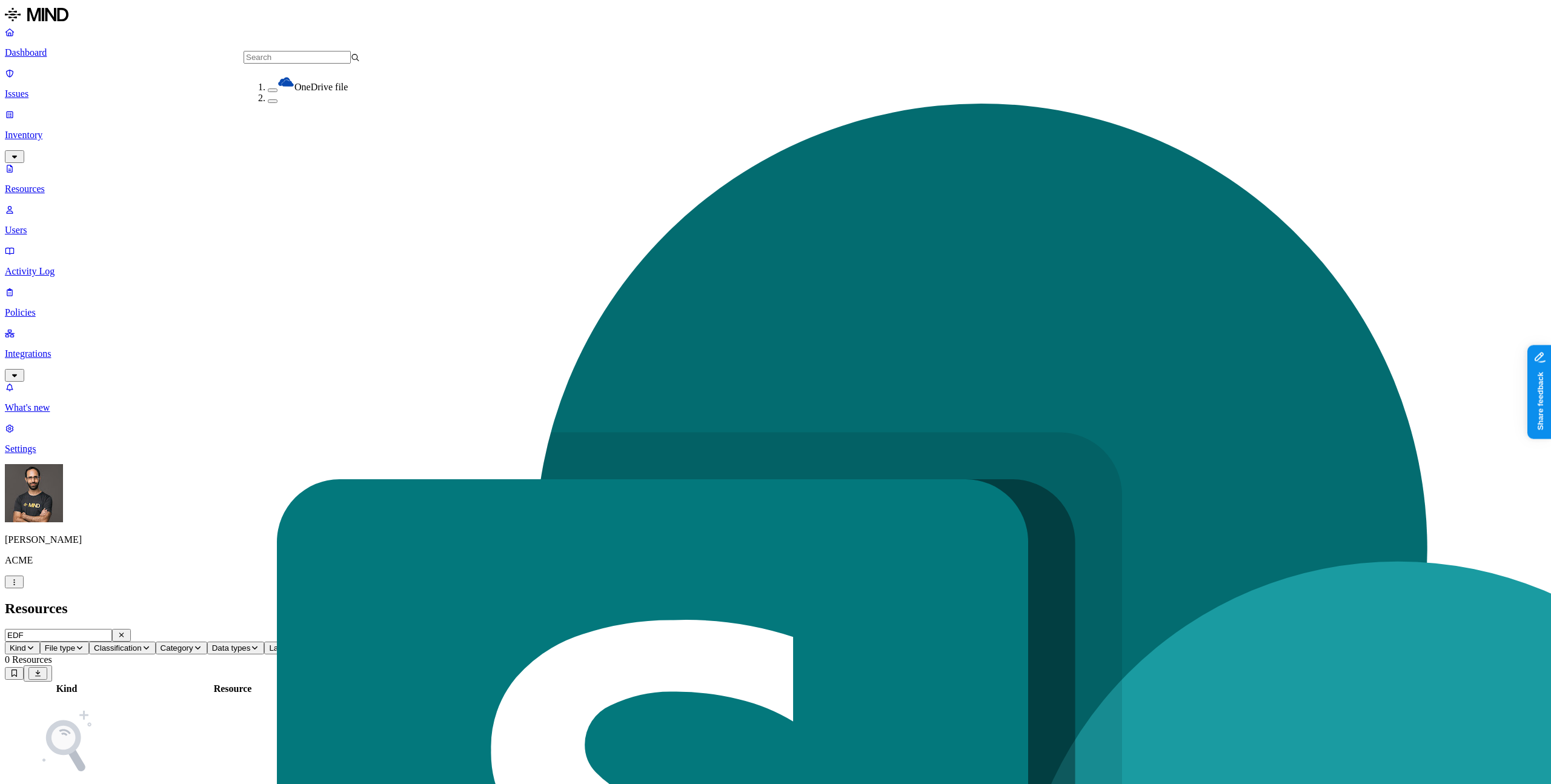
click at [126, 631] on icon "button" at bounding box center [121, 635] width 9 height 7
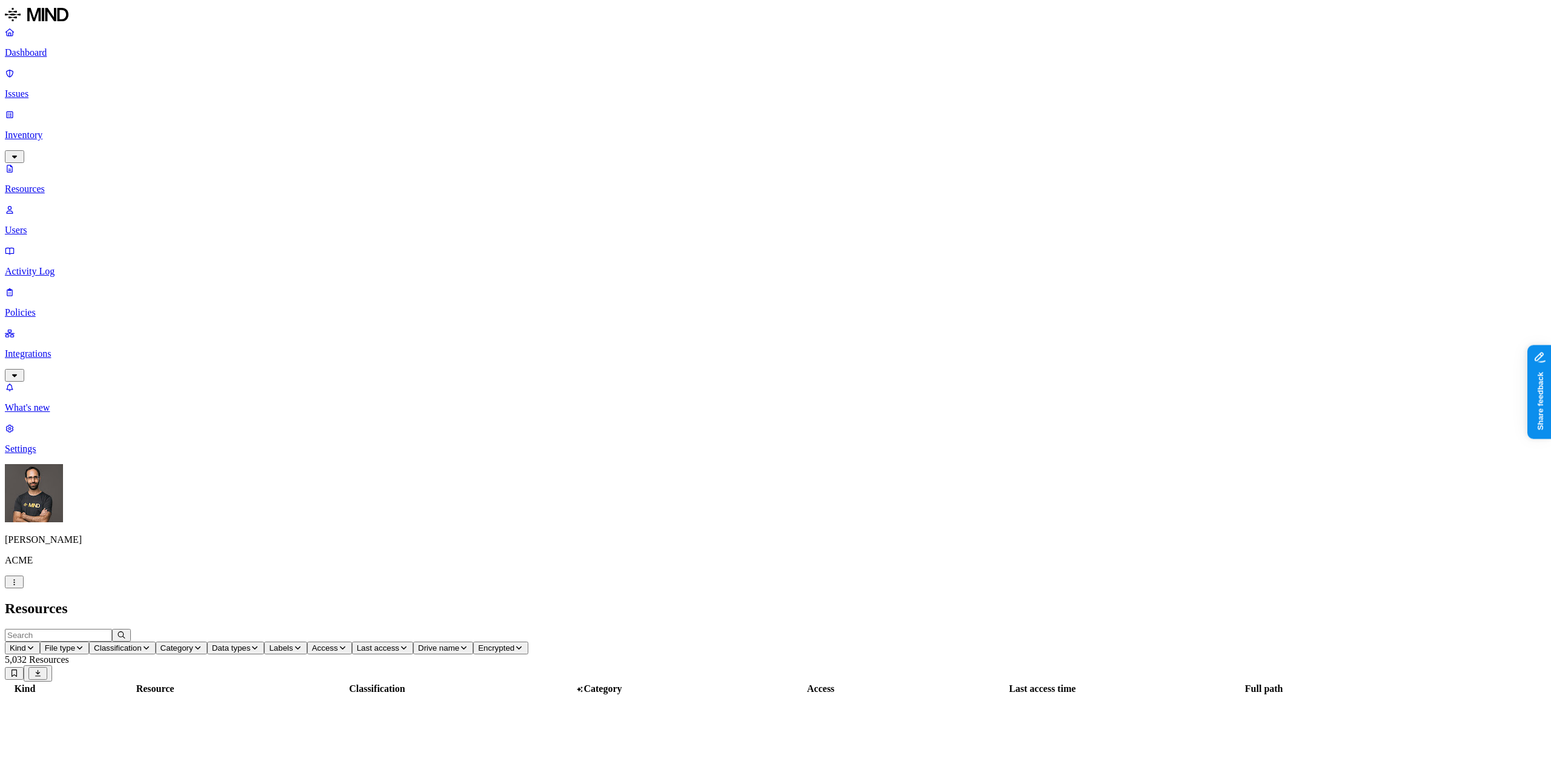
click at [235, 600] on h2 "Resources" at bounding box center [775, 608] width 1541 height 16
click at [77, 266] on p "Activity Log" at bounding box center [775, 271] width 1541 height 11
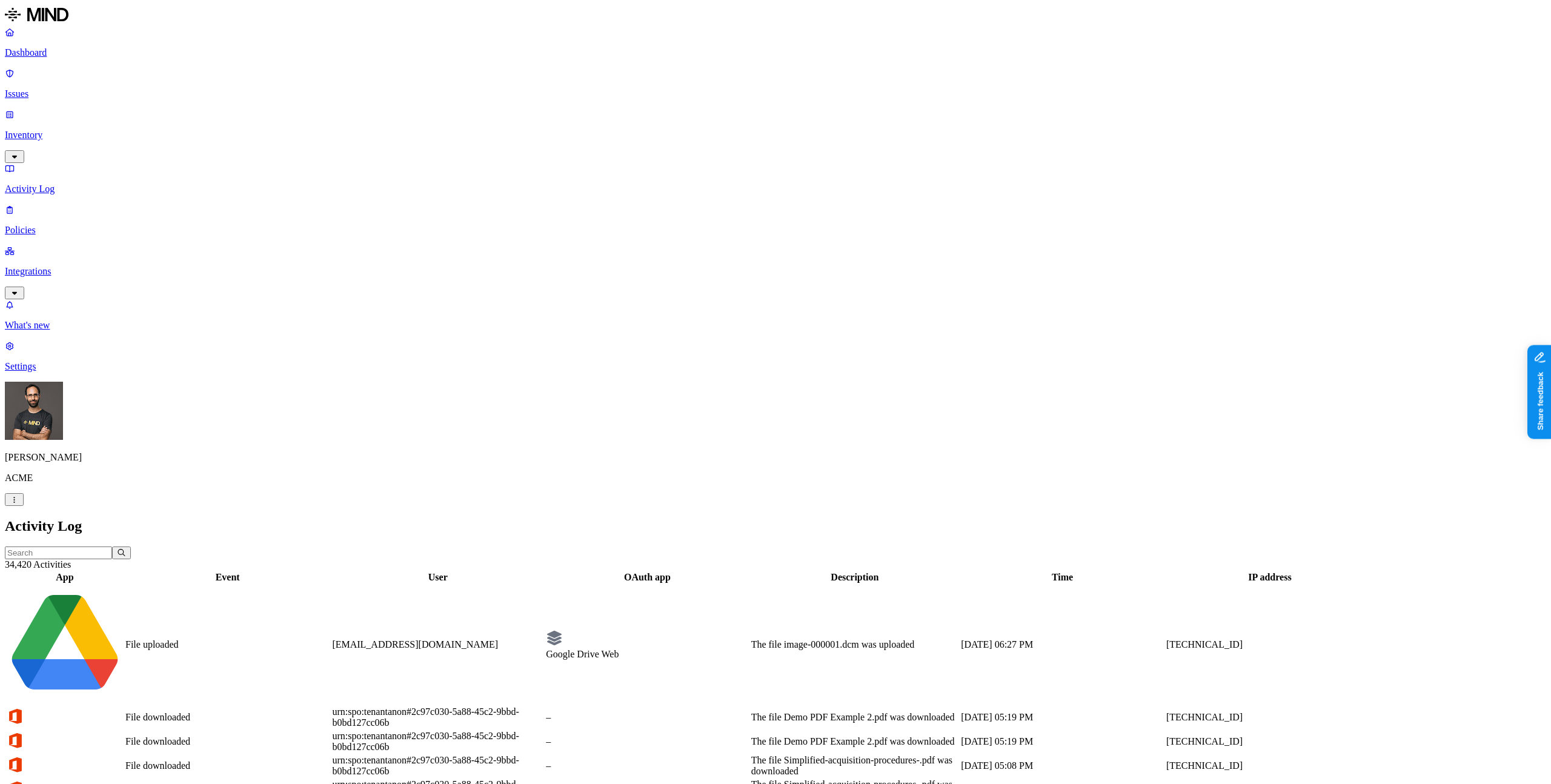
click at [86, 130] on p "Inventory" at bounding box center [775, 135] width 1541 height 11
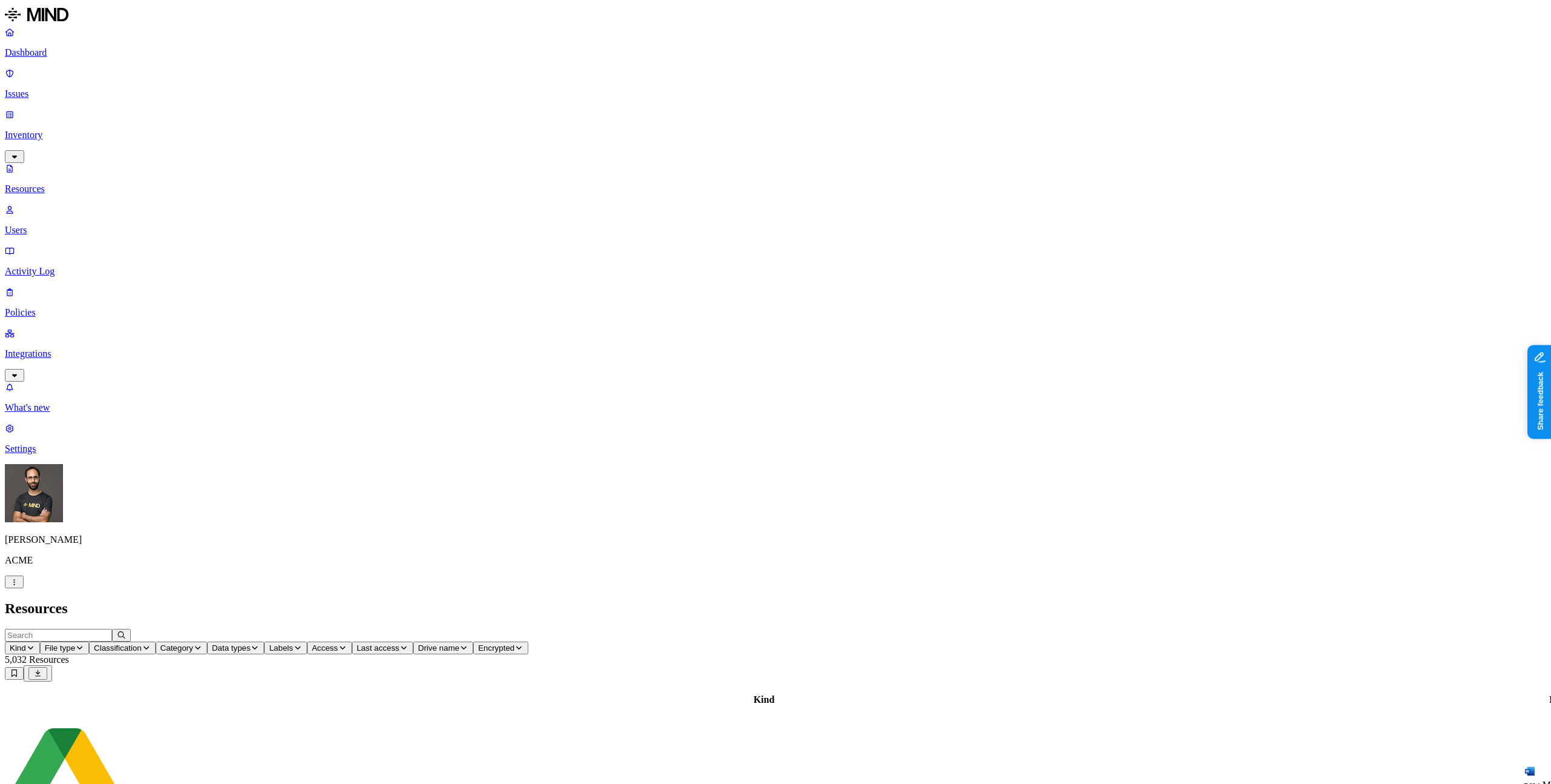
click at [290, 600] on h2 "Resources" at bounding box center [775, 608] width 1541 height 16
click at [301, 600] on h2 "Resources" at bounding box center [775, 608] width 1541 height 16
click at [1523, 777] on div "image-000001.dcm" at bounding box center [1567, 782] width 89 height 11
click at [953, 629] on header "Kind File type Classification Category Data types Labels Access Last access Dri…" at bounding box center [775, 655] width 1541 height 53
click at [100, 225] on p "Users" at bounding box center [775, 229] width 1541 height 11
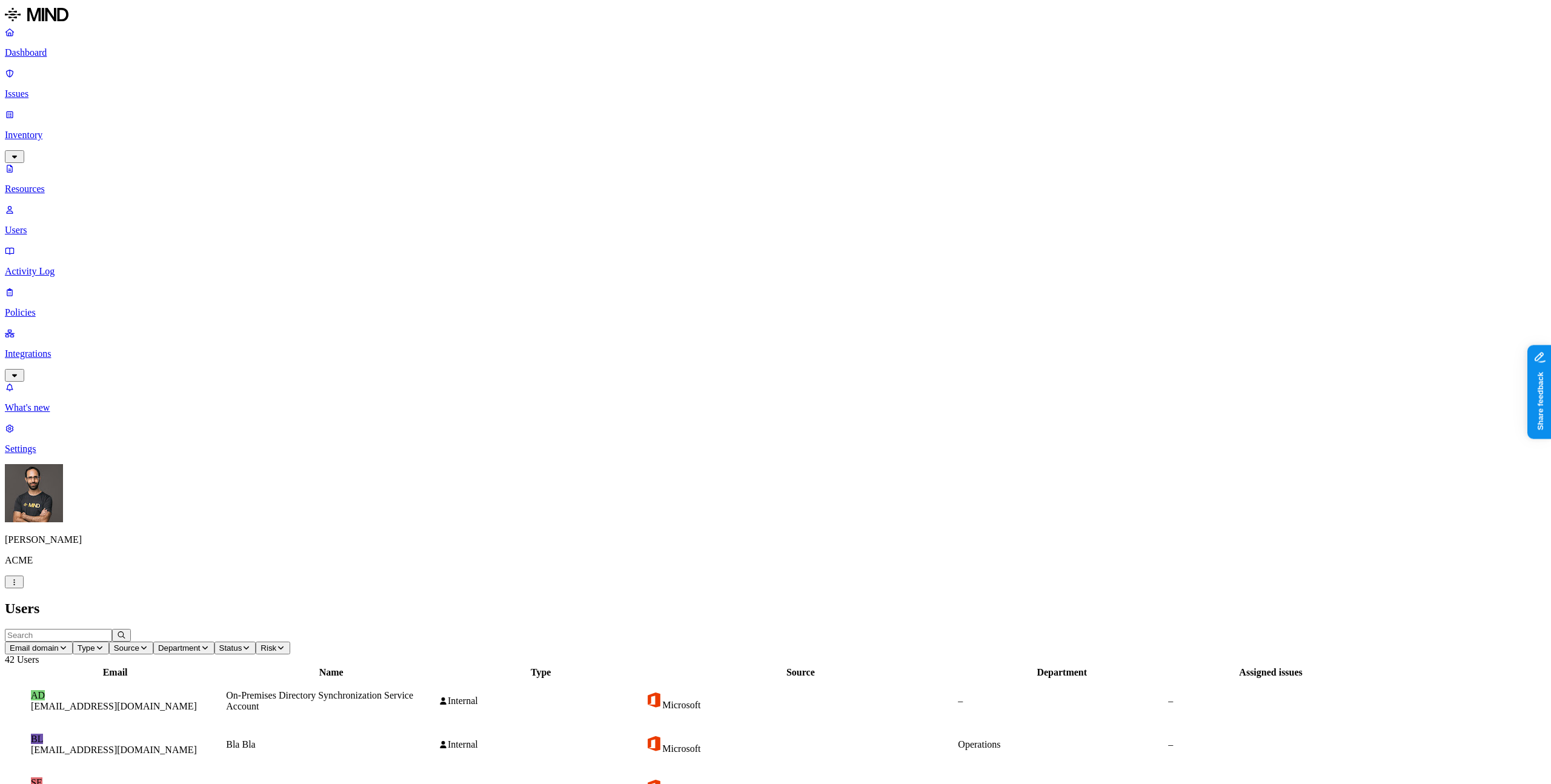
click at [94, 184] on p "Resources" at bounding box center [775, 189] width 1541 height 11
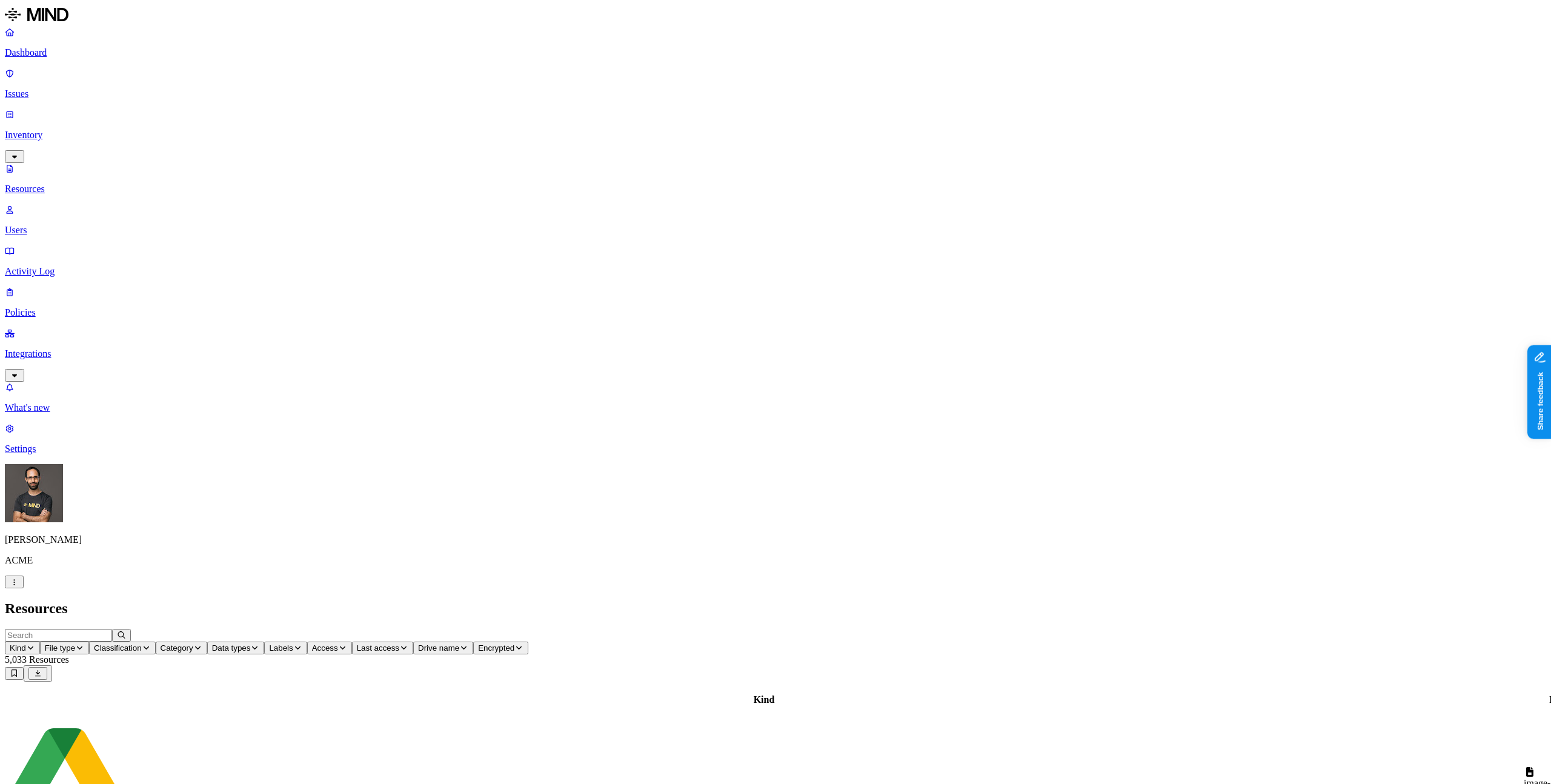
click at [78, 266] on p "Activity Log" at bounding box center [775, 271] width 1541 height 11
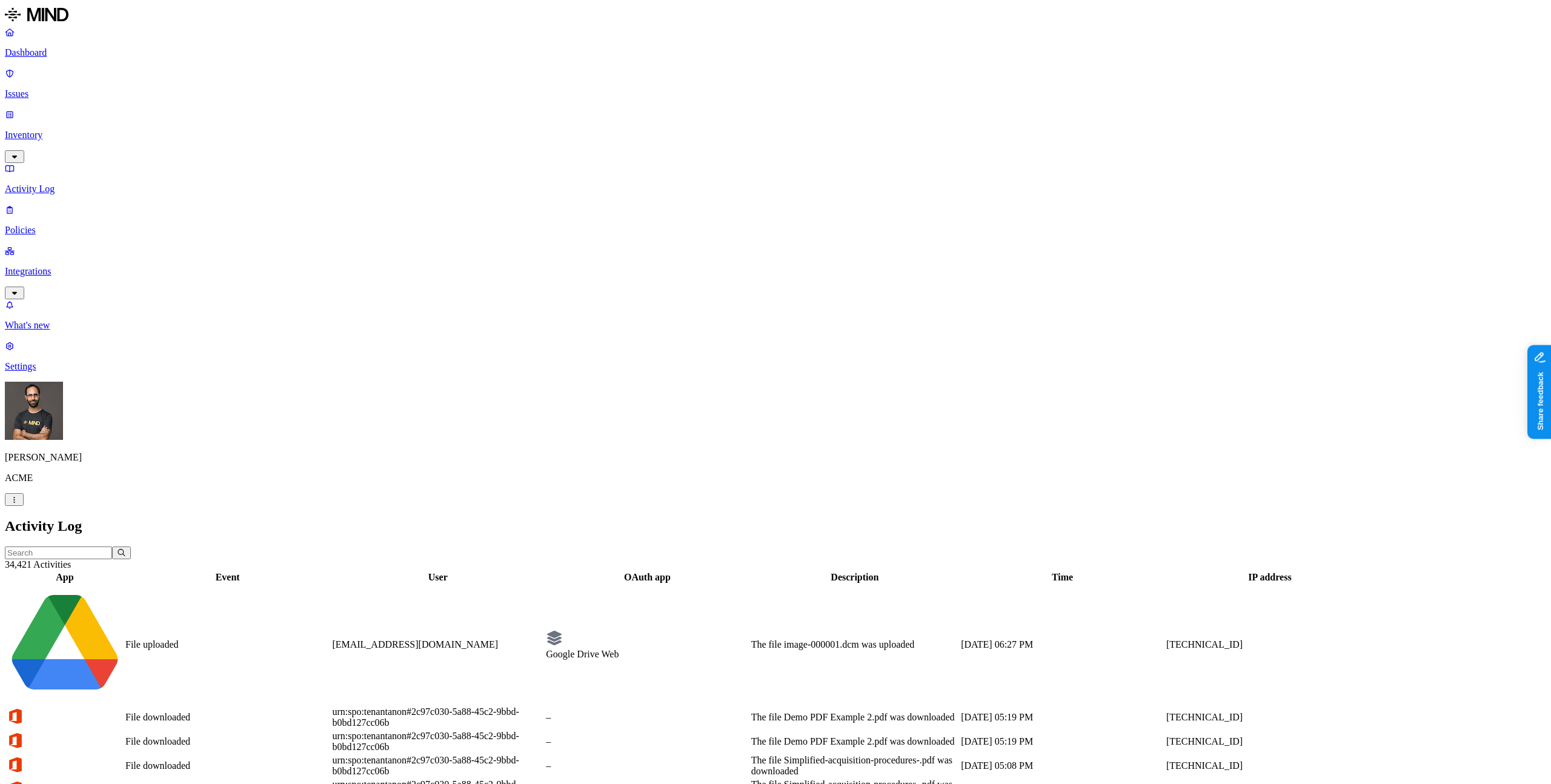
click at [81, 130] on p "Inventory" at bounding box center [775, 135] width 1541 height 11
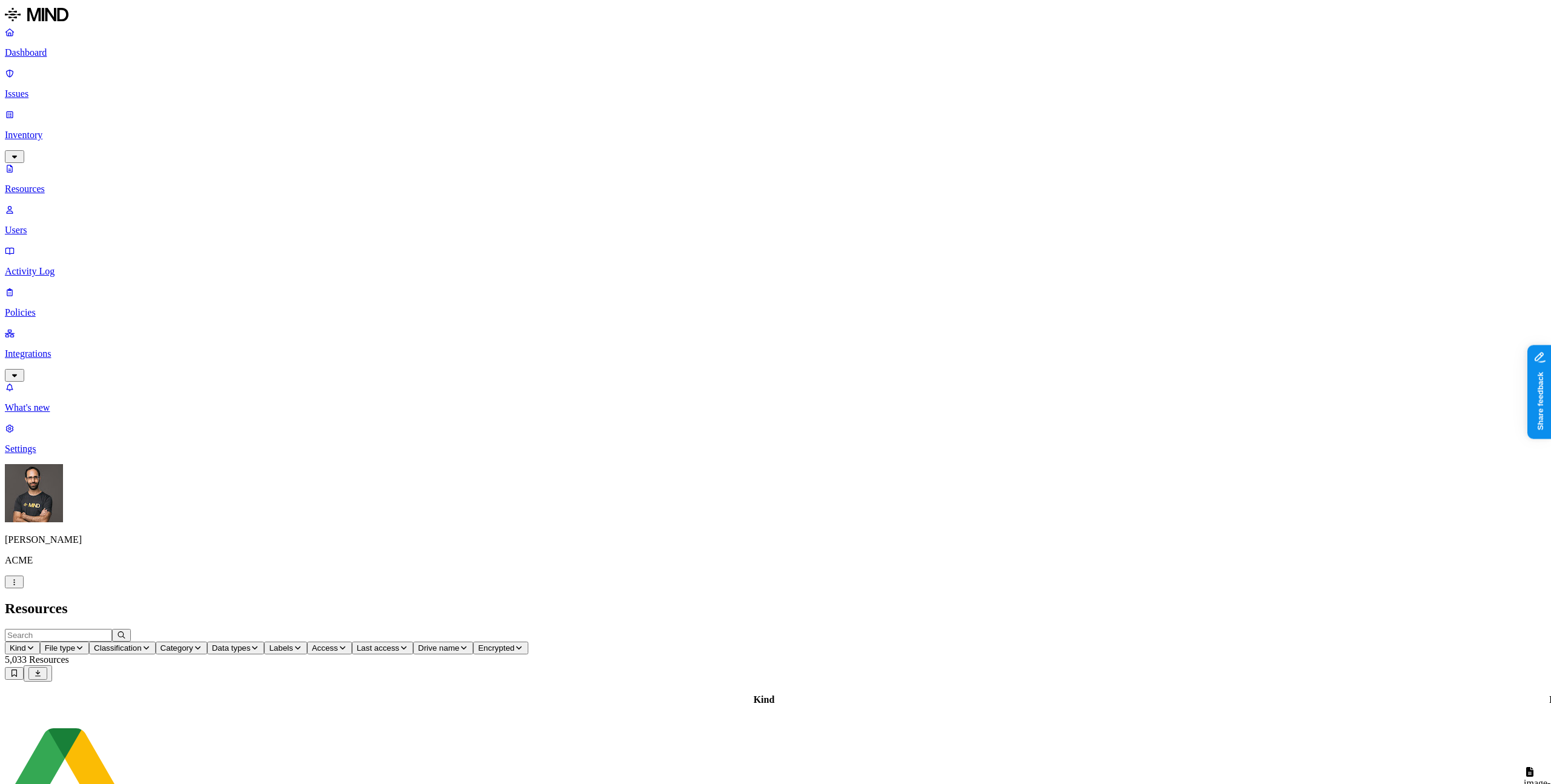
click at [1523, 777] on div "image-000001.dcm" at bounding box center [1567, 782] width 89 height 11
click at [1523, 718] on td "EDI-X12-835-all-fields.dat" at bounding box center [1568, 777] width 91 height 120
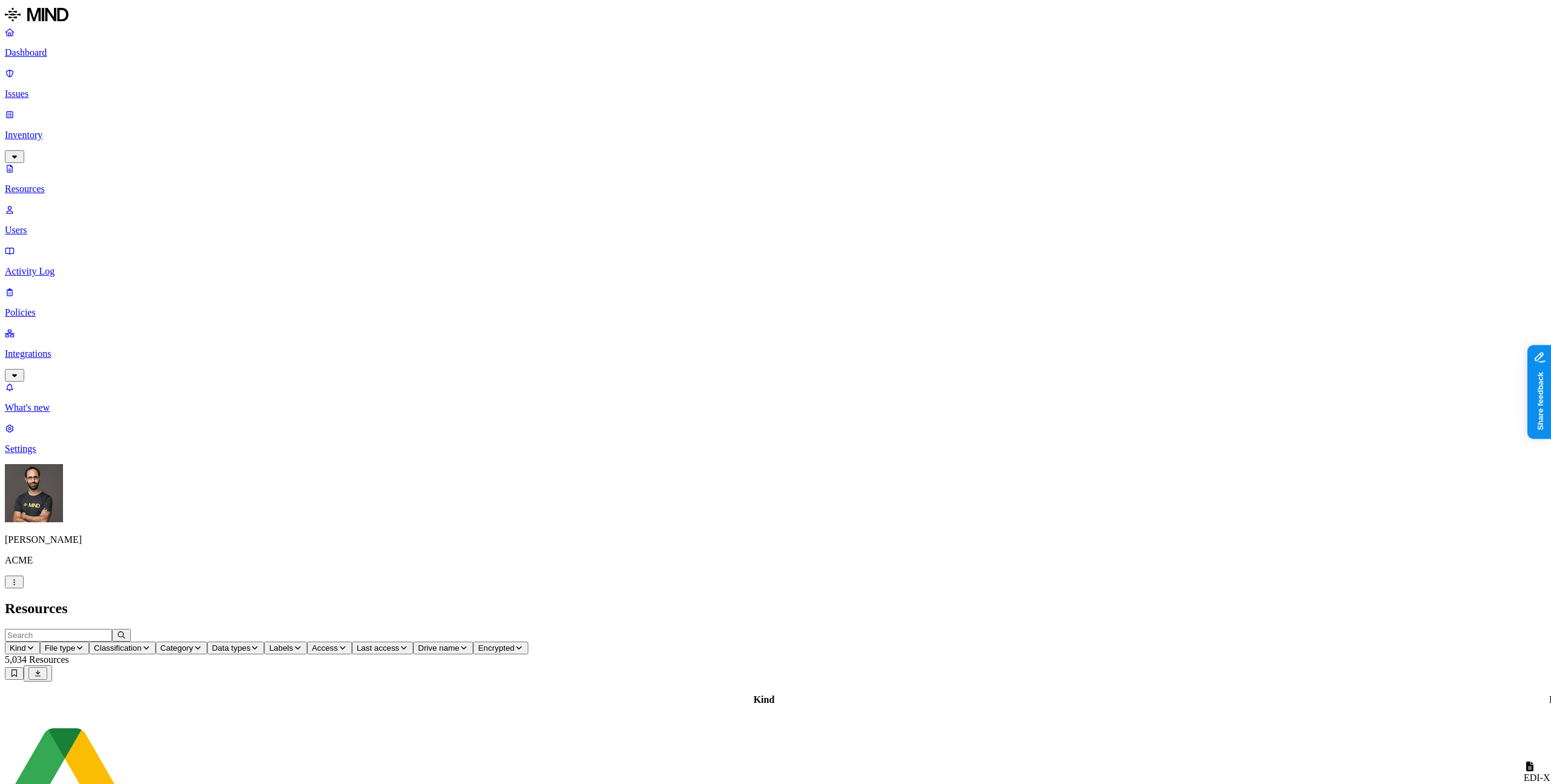
click at [1523, 761] on div "EDI-X12-835-all-fields.dat" at bounding box center [1567, 777] width 89 height 33
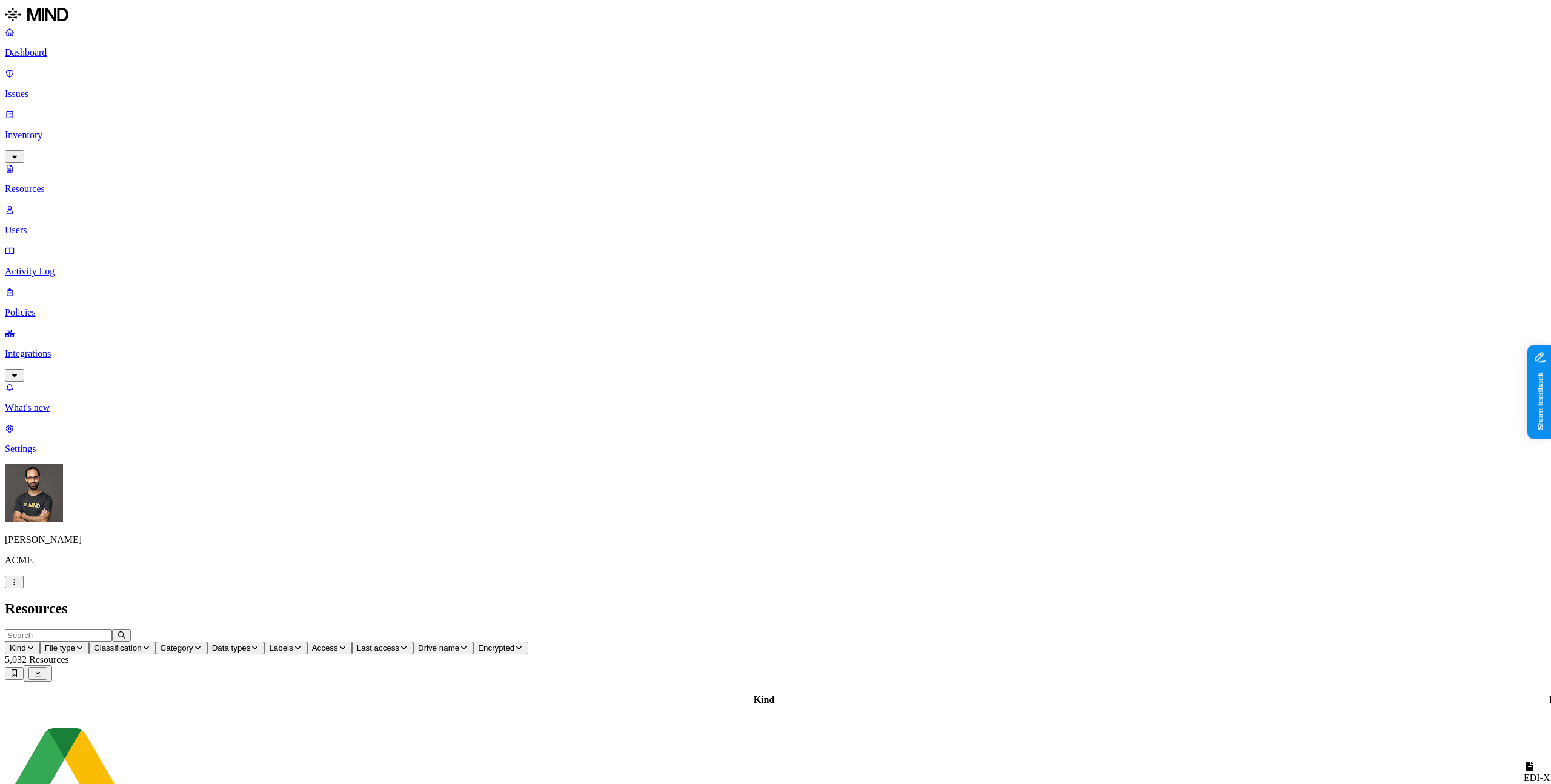
click at [251, 644] on span "Data types" at bounding box center [231, 648] width 38 height 9
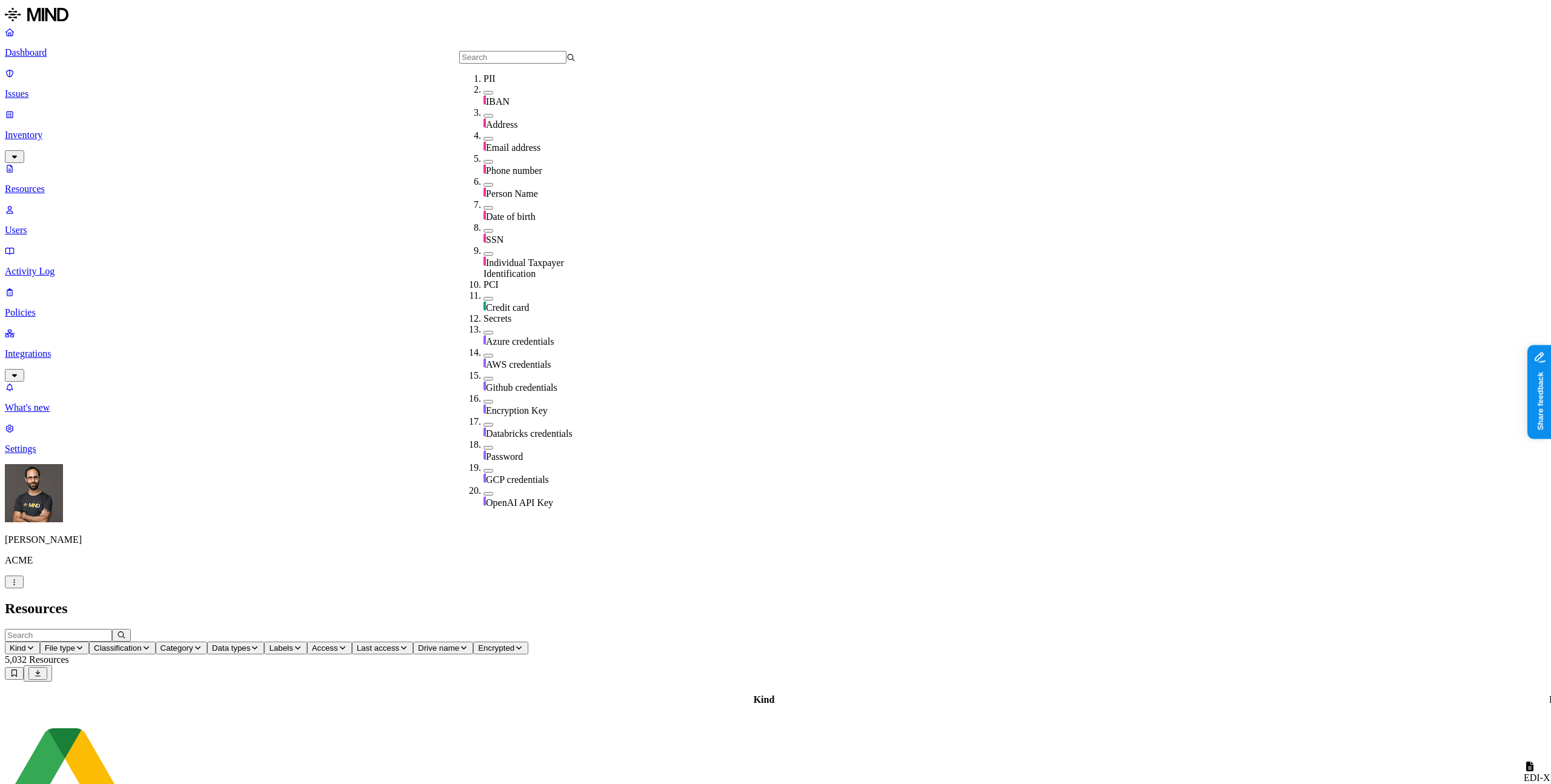
scroll to position [446, 0]
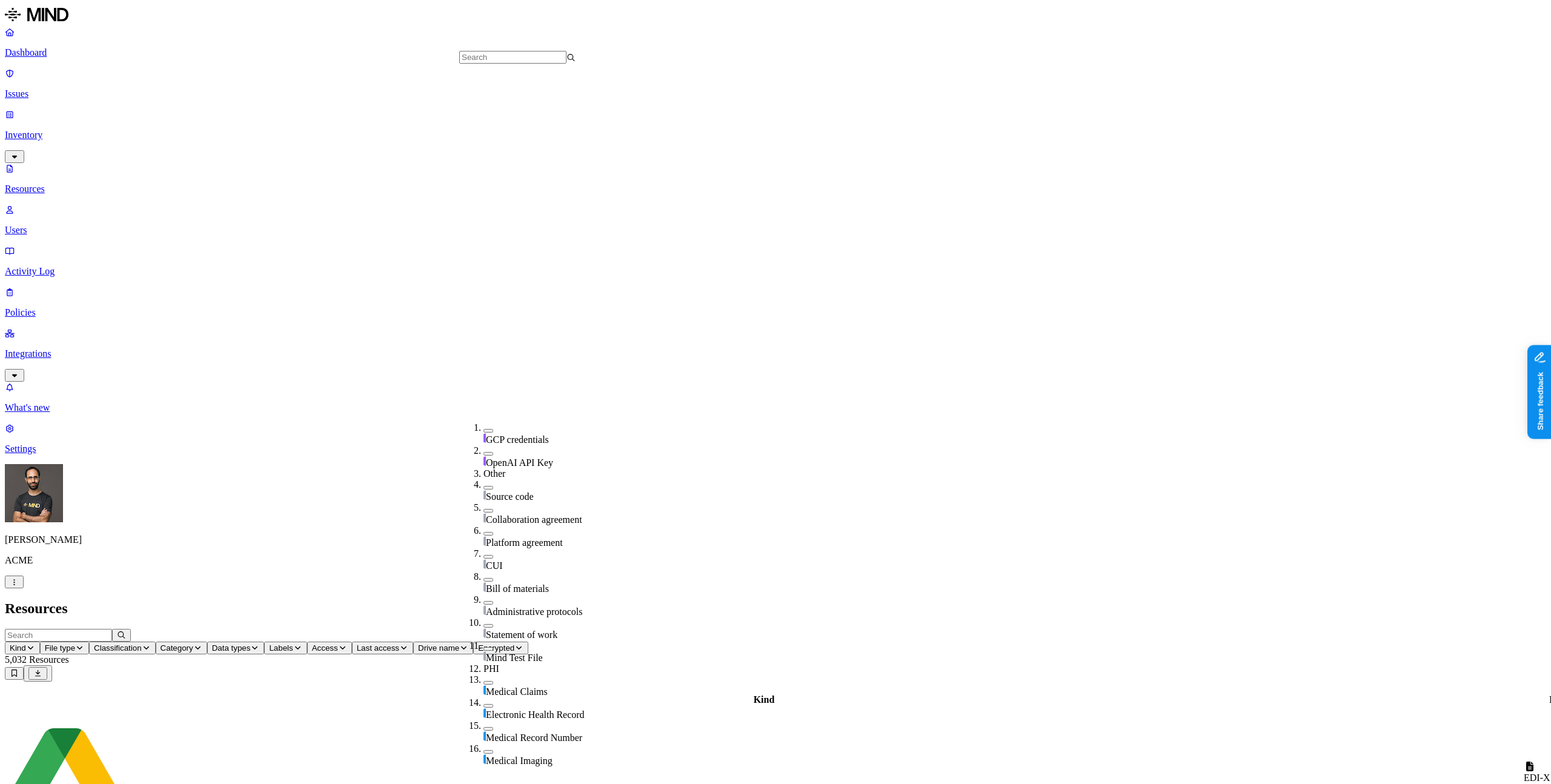
click at [777, 600] on h2 "Resources" at bounding box center [775, 608] width 1541 height 16
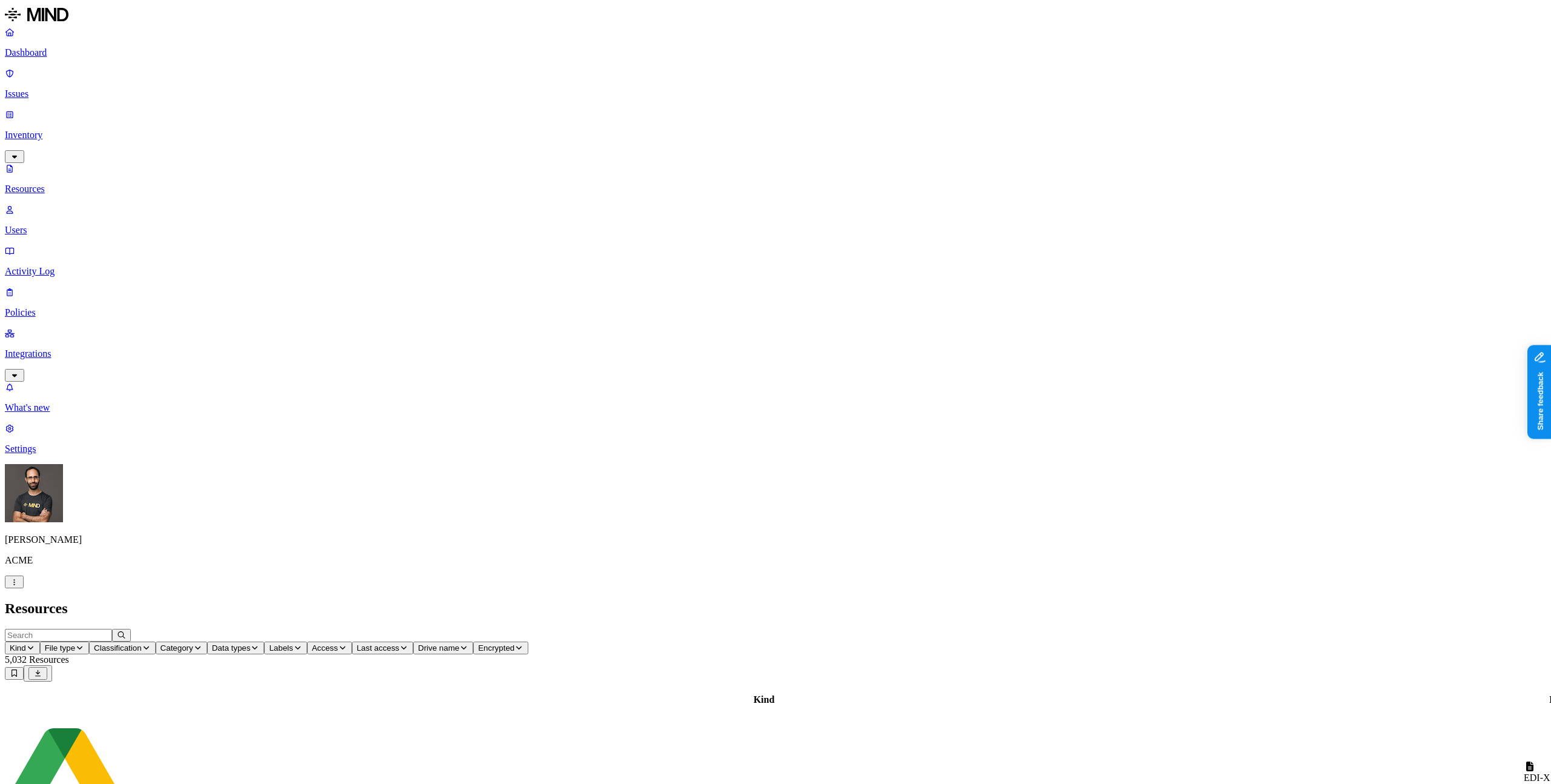
click at [251, 644] on span "Data types" at bounding box center [231, 648] width 38 height 9
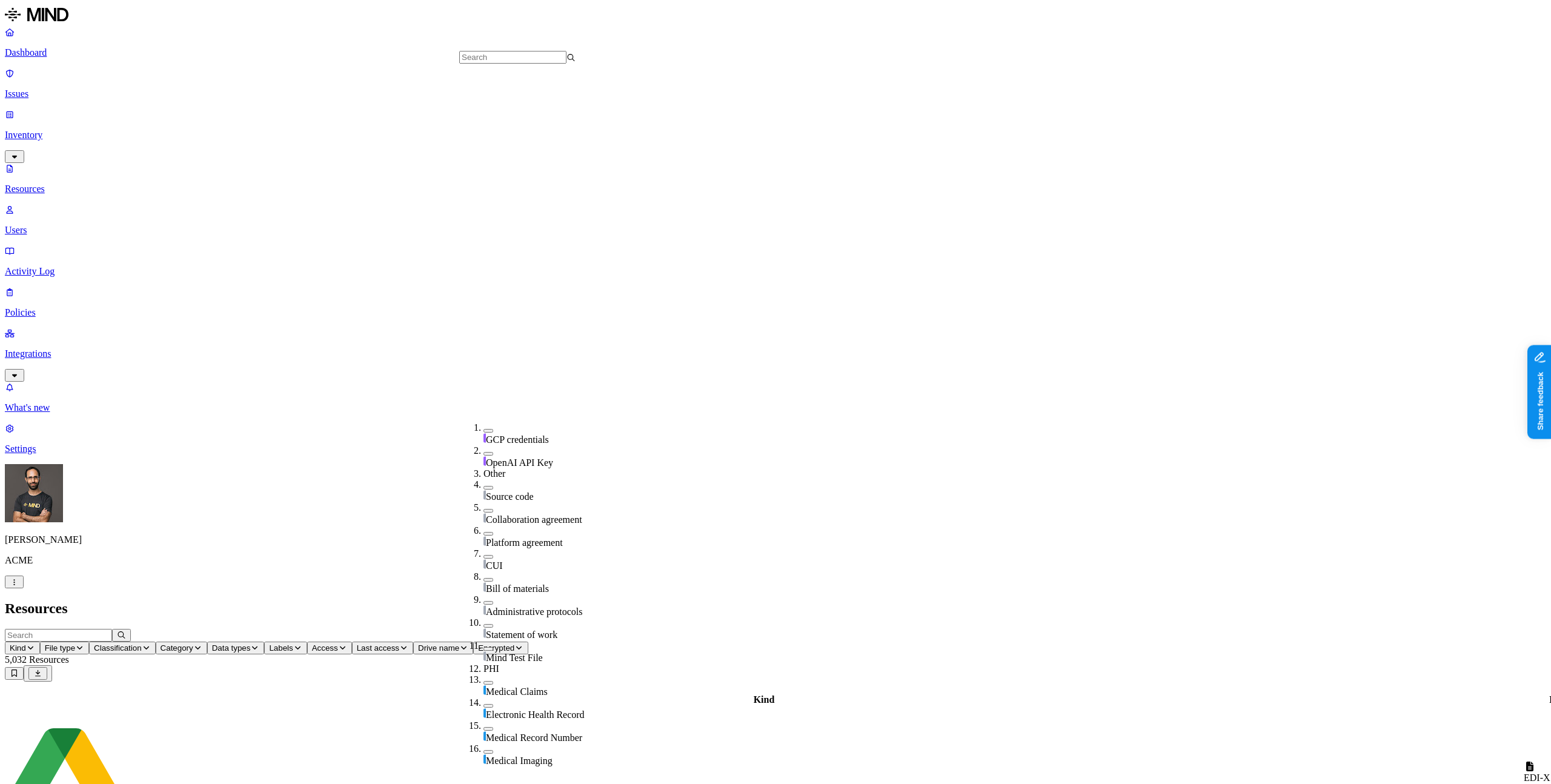
click at [808, 600] on h2 "Resources" at bounding box center [775, 608] width 1541 height 16
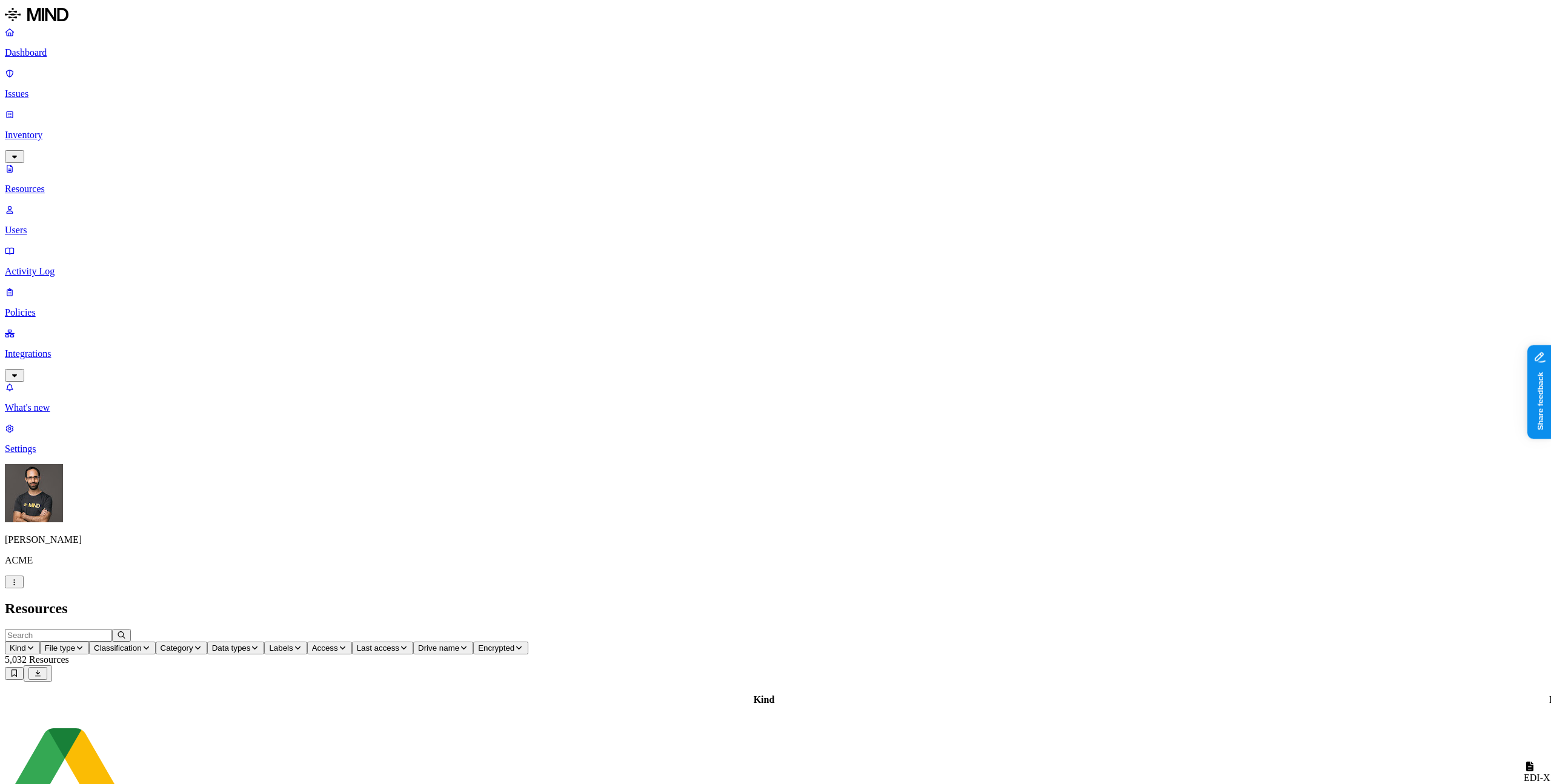
click at [1523, 761] on div "EDI-X12-835-all-fields.dat" at bounding box center [1567, 777] width 89 height 33
click at [925, 600] on h2 "Resources" at bounding box center [775, 608] width 1541 height 16
click at [1202, 600] on div "Resources" at bounding box center [775, 608] width 1541 height 16
click at [1193, 629] on header "Kind File type Classification Category Data types Labels Access Last access Dri…" at bounding box center [775, 655] width 1541 height 53
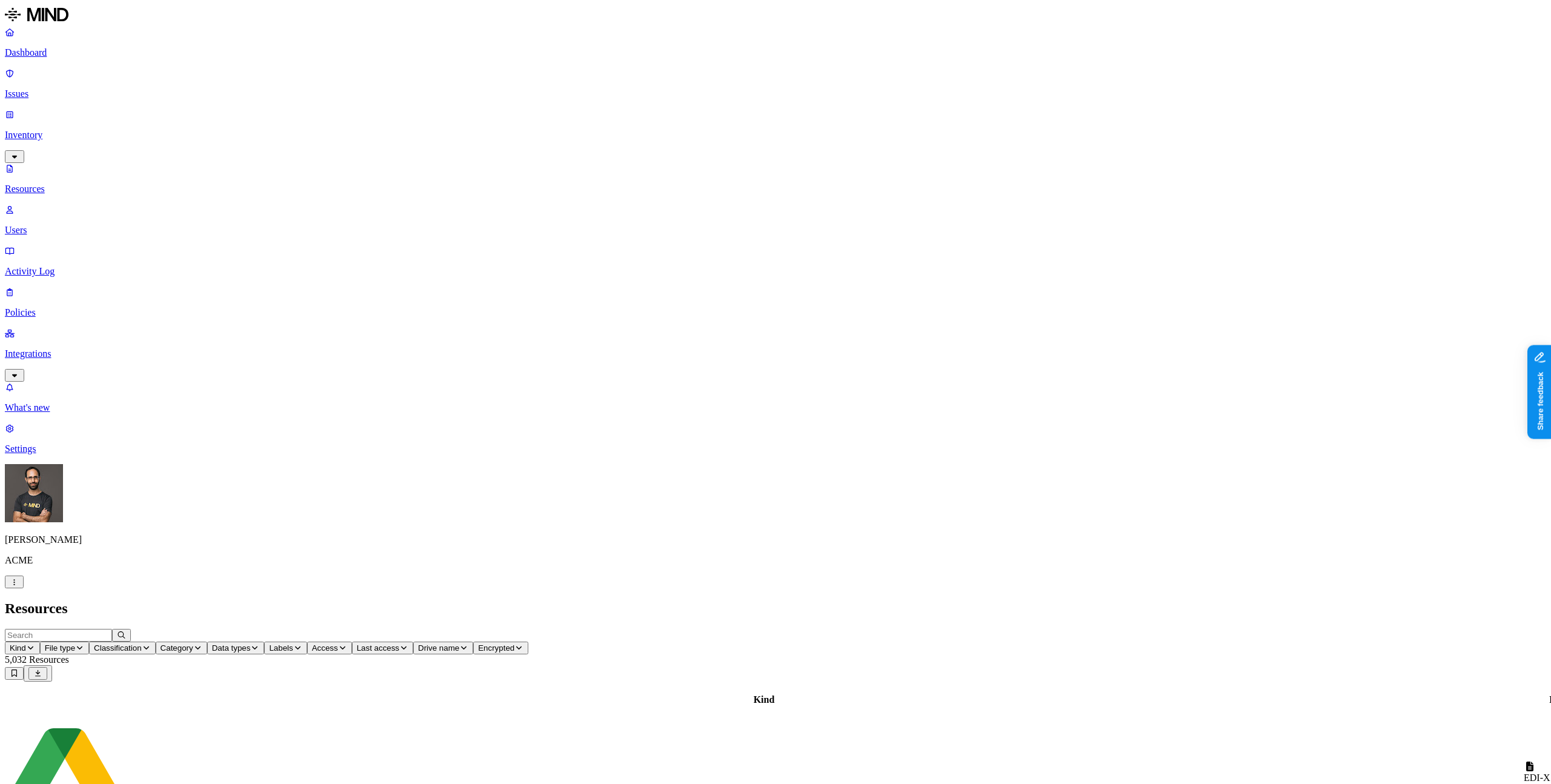
click at [15, 165] on icon at bounding box center [10, 169] width 10 height 8
click at [45, 266] on p "Activity Log" at bounding box center [775, 271] width 1541 height 11
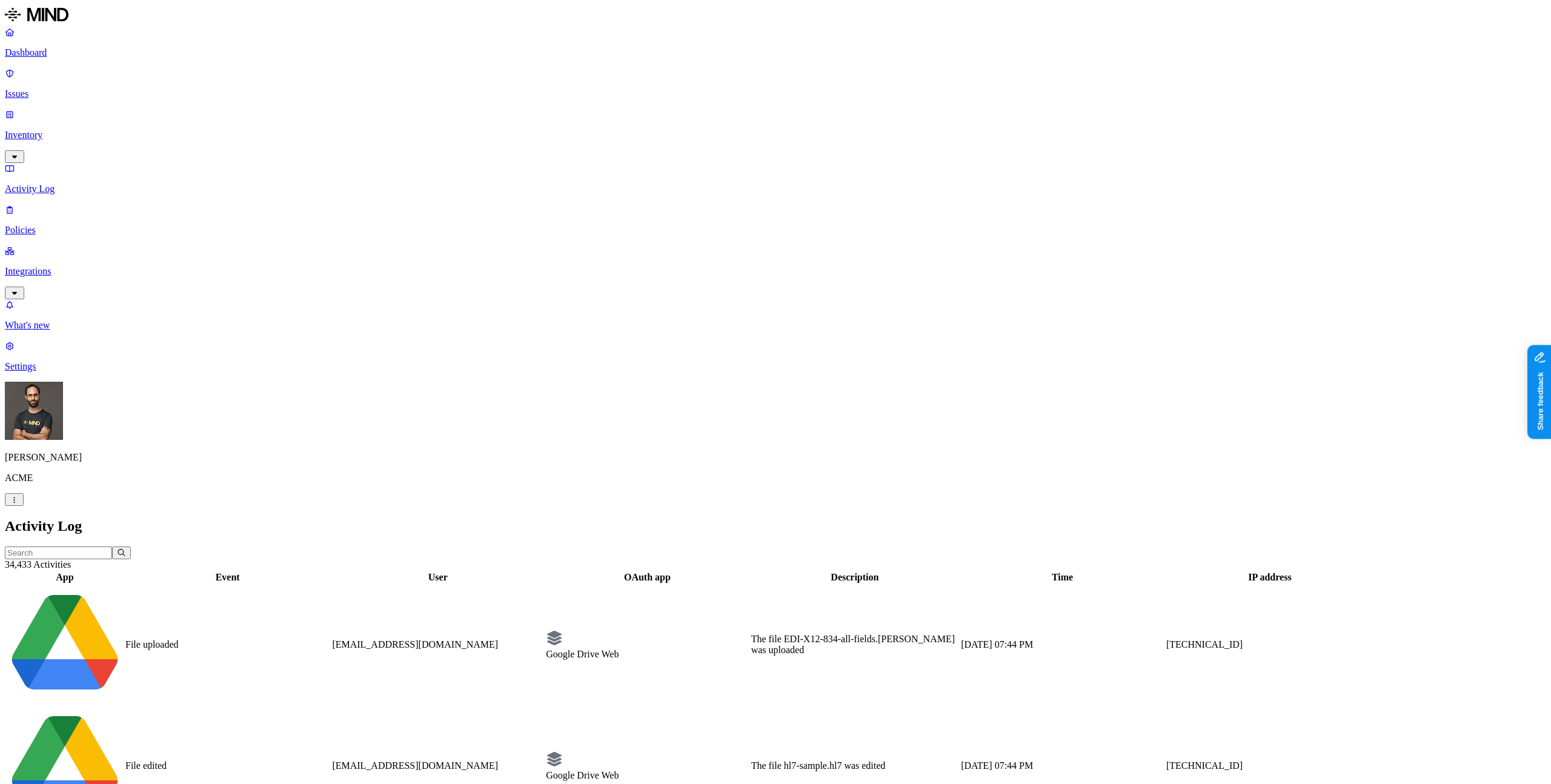
click at [58, 130] on p "Inventory" at bounding box center [775, 135] width 1541 height 11
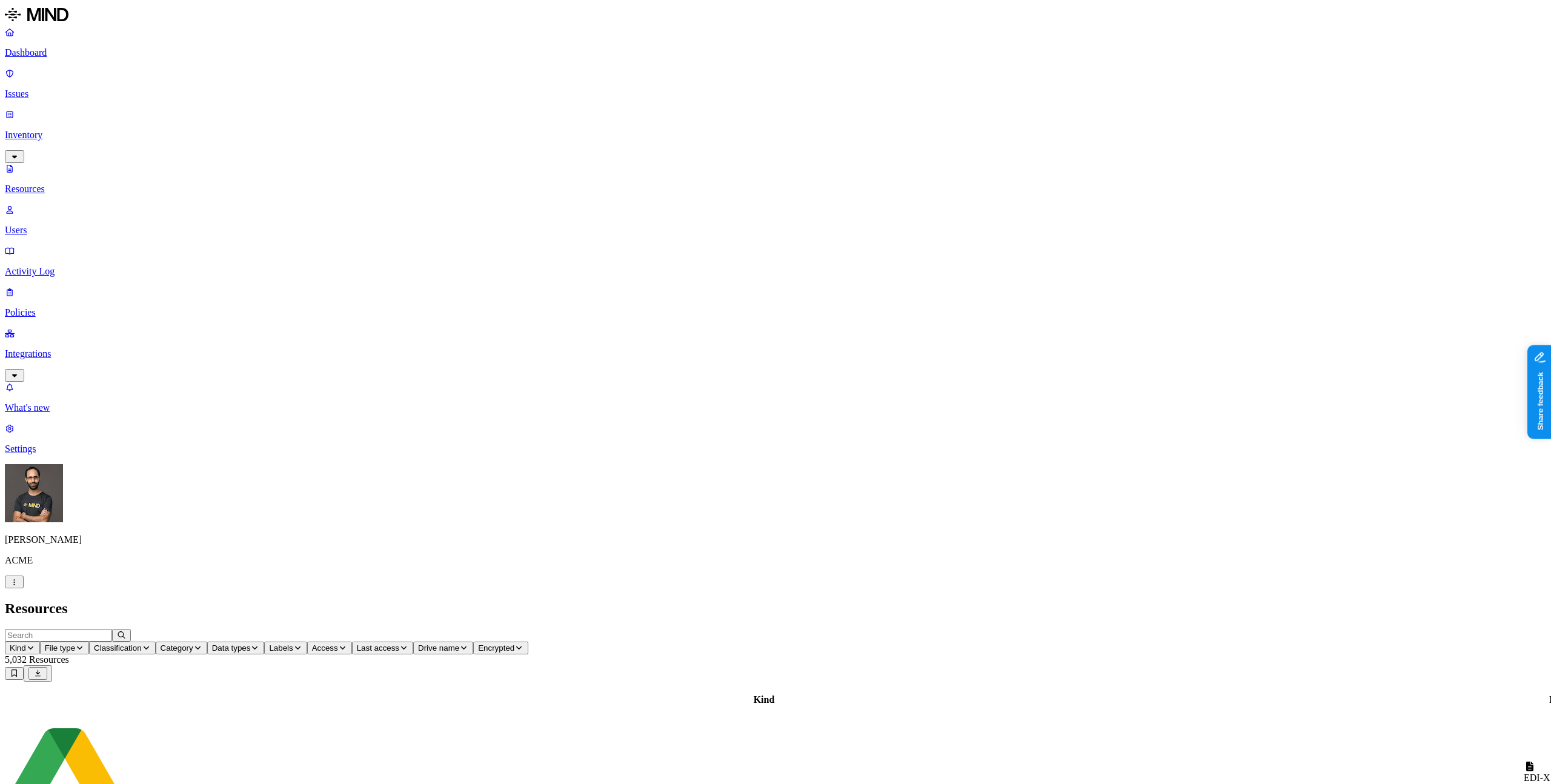
click at [349, 600] on header "Resources" at bounding box center [775, 608] width 1541 height 16
click at [265, 641] on button "Data types" at bounding box center [236, 648] width 57 height 13
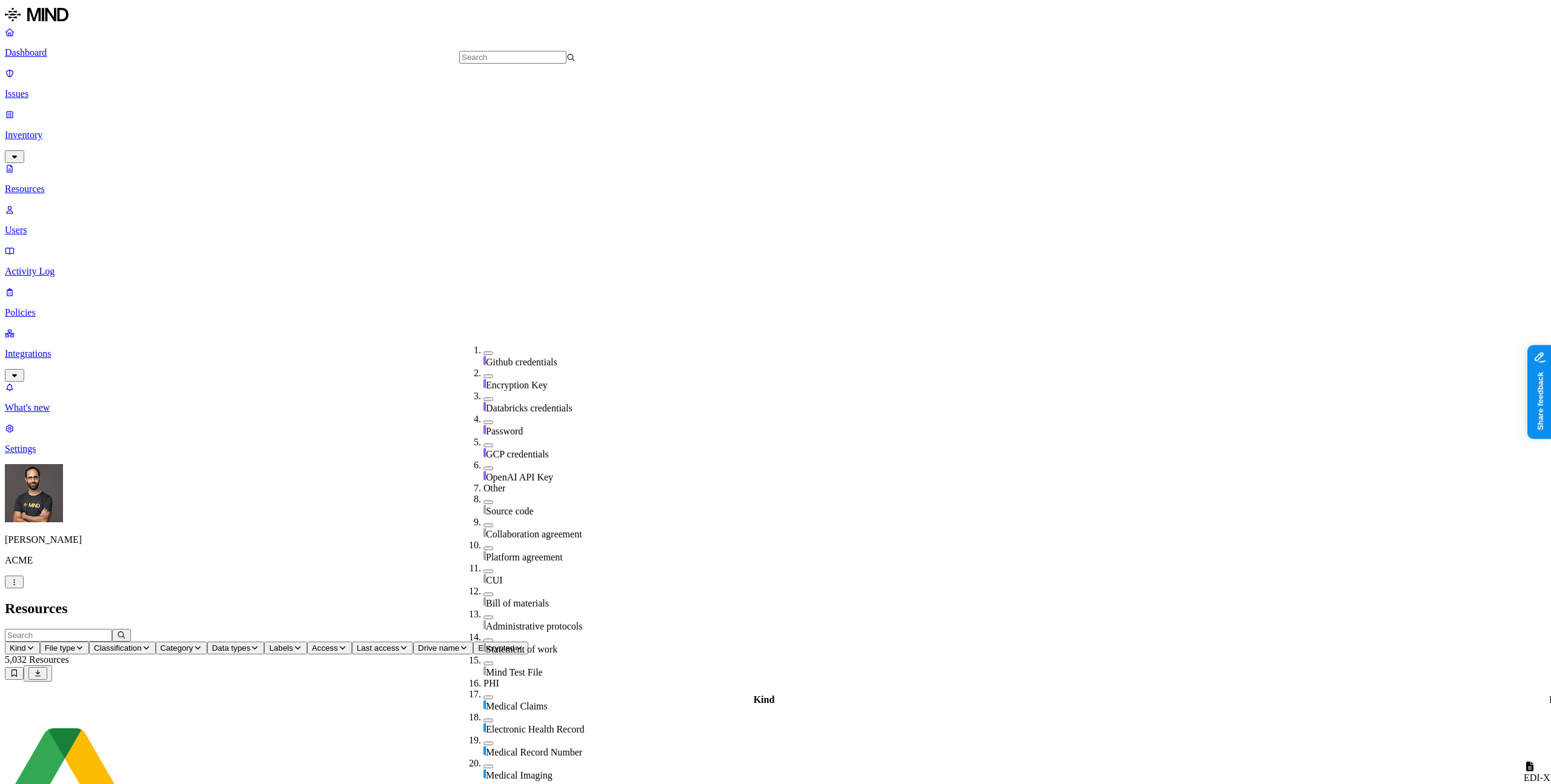
scroll to position [446, 0]
click at [540, 600] on h2 "Resources" at bounding box center [775, 608] width 1541 height 16
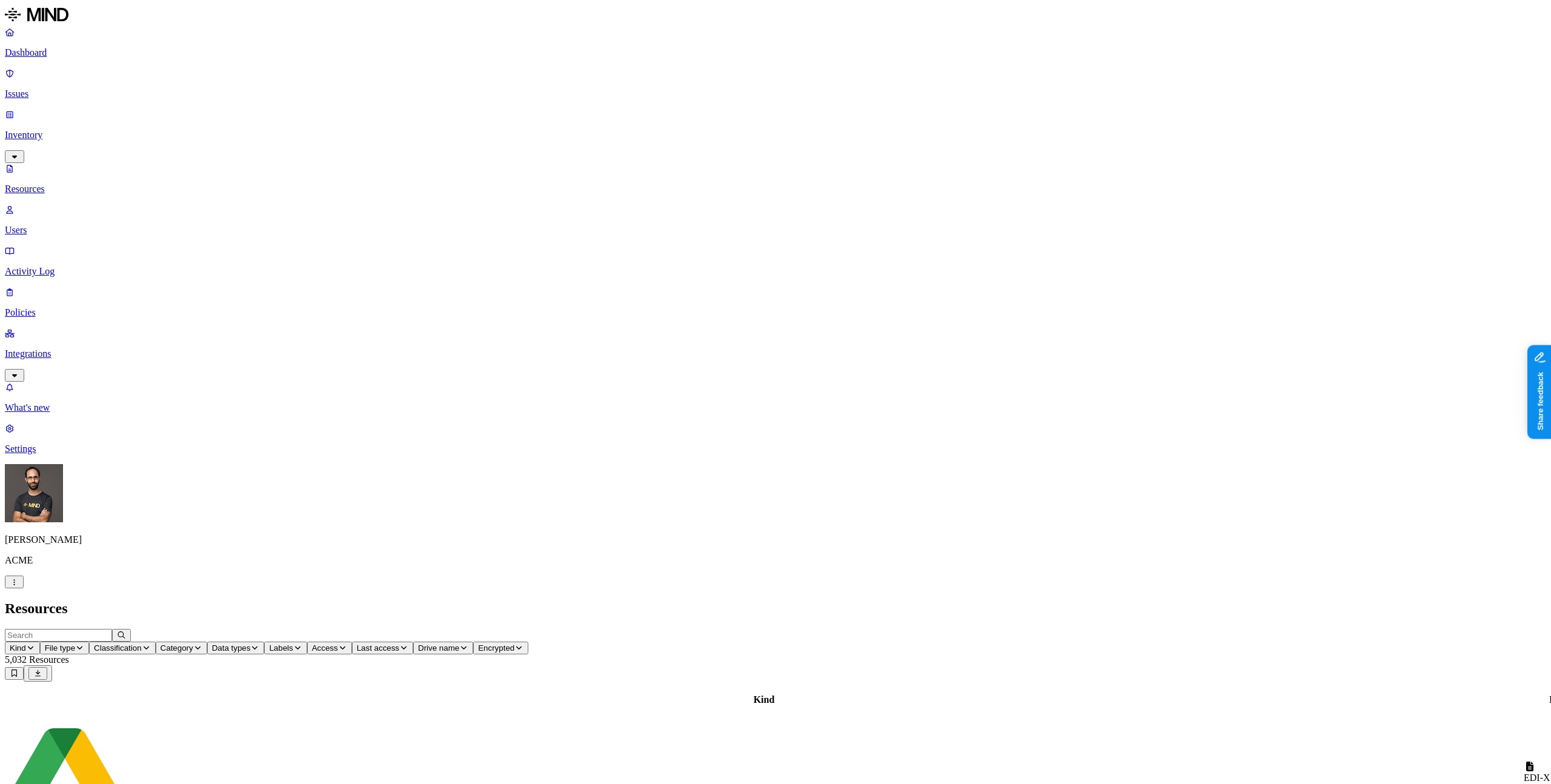
click at [489, 600] on h2 "Resources" at bounding box center [775, 608] width 1541 height 16
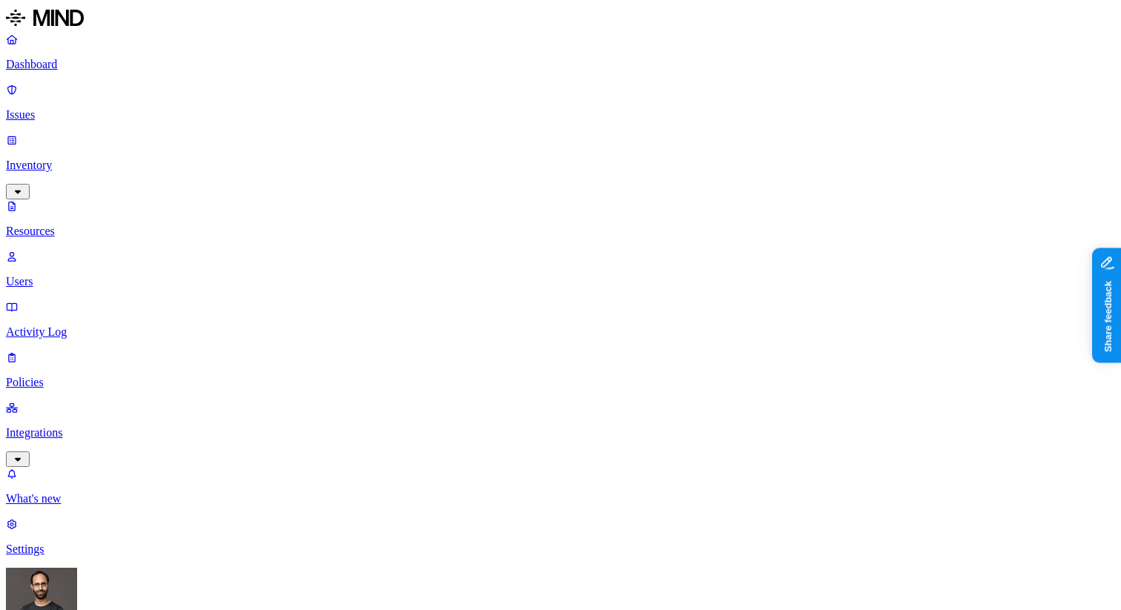
click at [114, 225] on p "Resources" at bounding box center [561, 231] width 1110 height 13
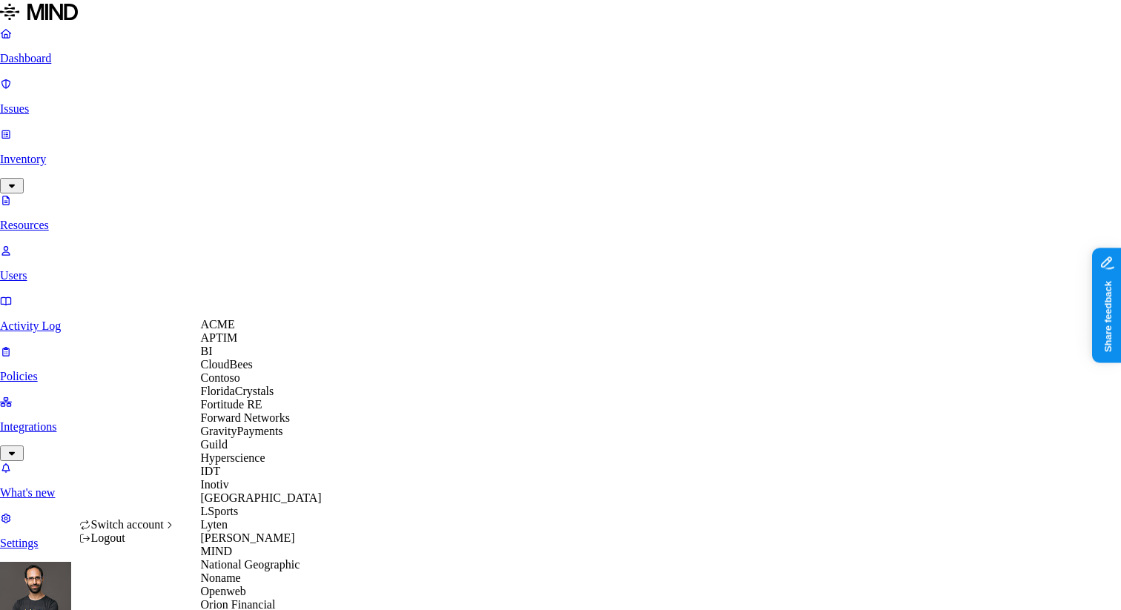
scroll to position [570, 0]
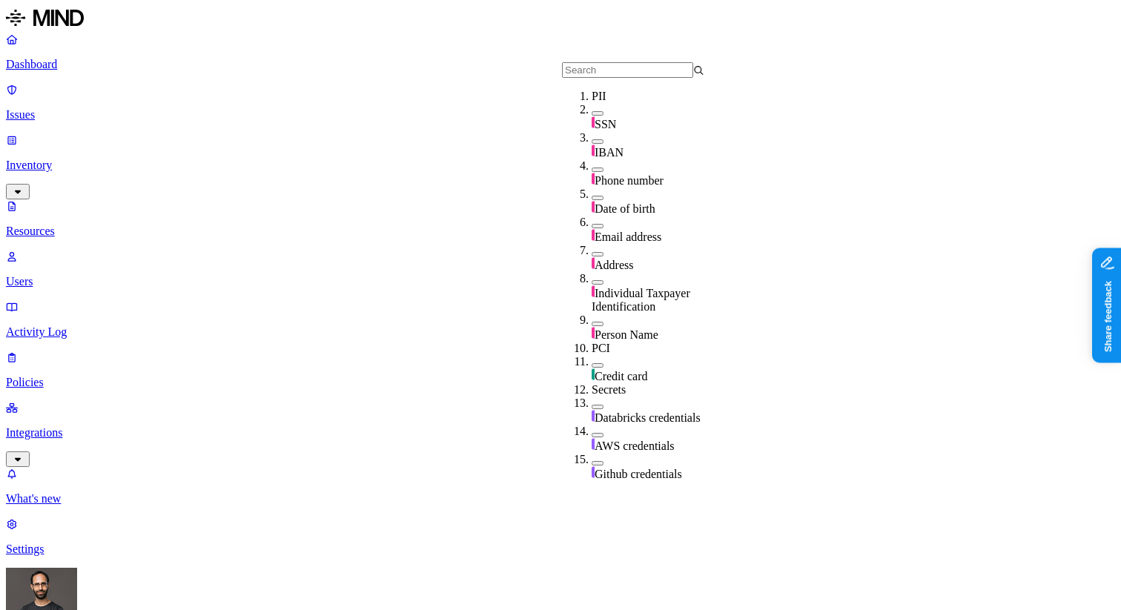
scroll to position [526, 0]
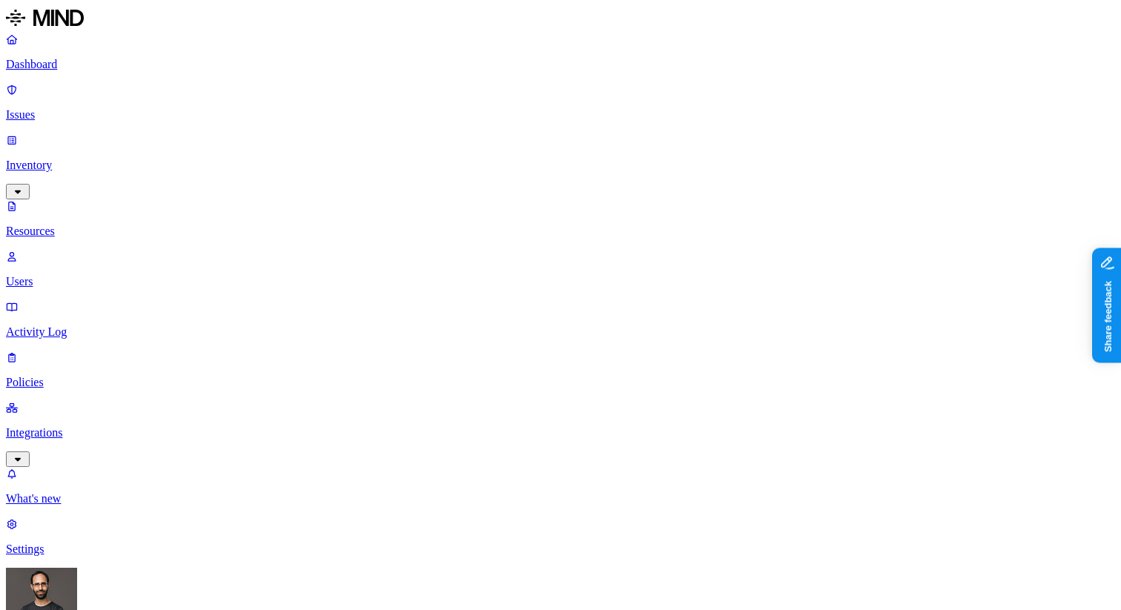
scroll to position [424, 0]
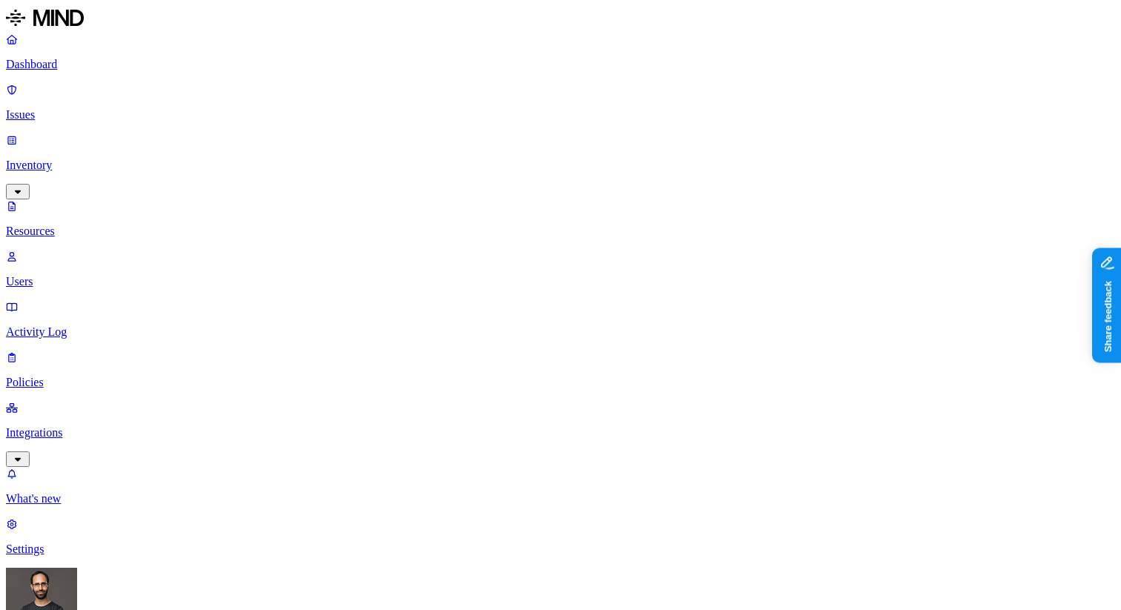
scroll to position [424, 0]
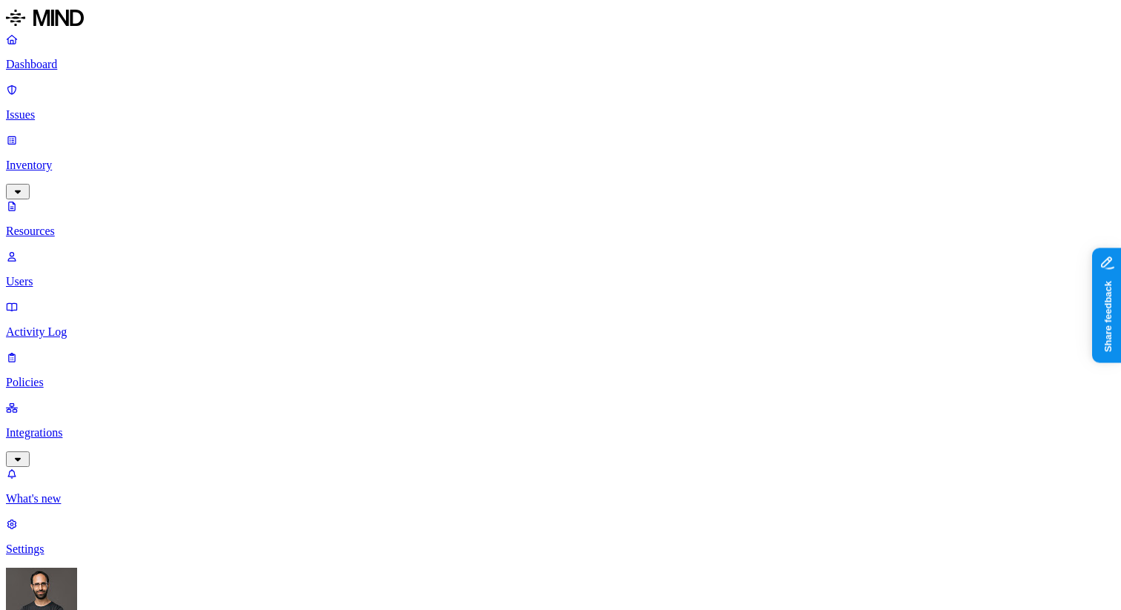
drag, startPoint x: 372, startPoint y: 79, endPoint x: 461, endPoint y: 79, distance: 89.7
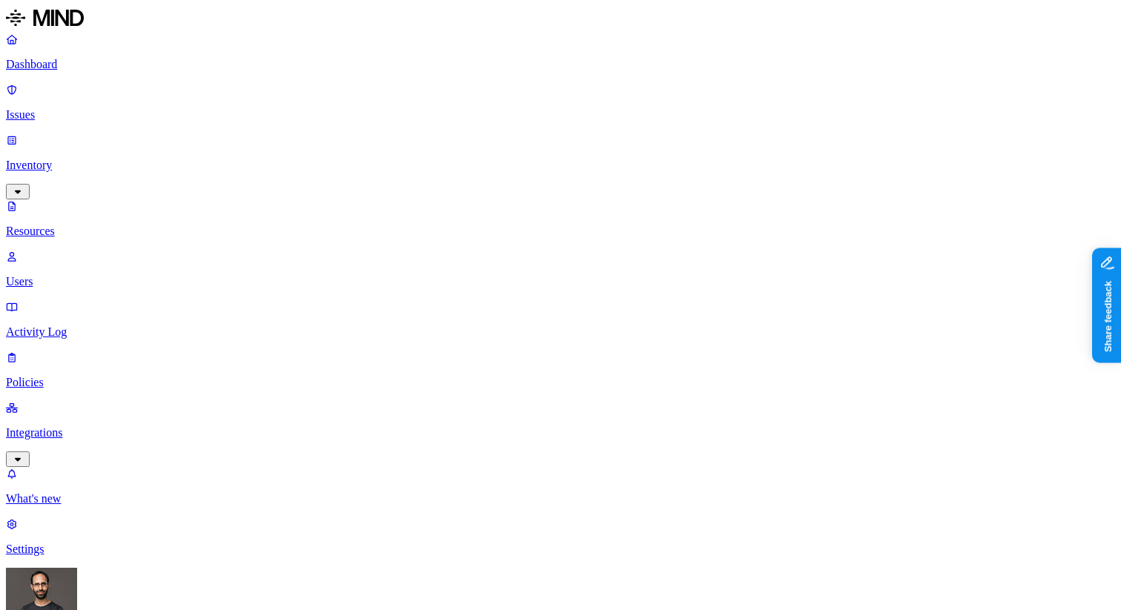
scroll to position [27, 0]
type input "835"
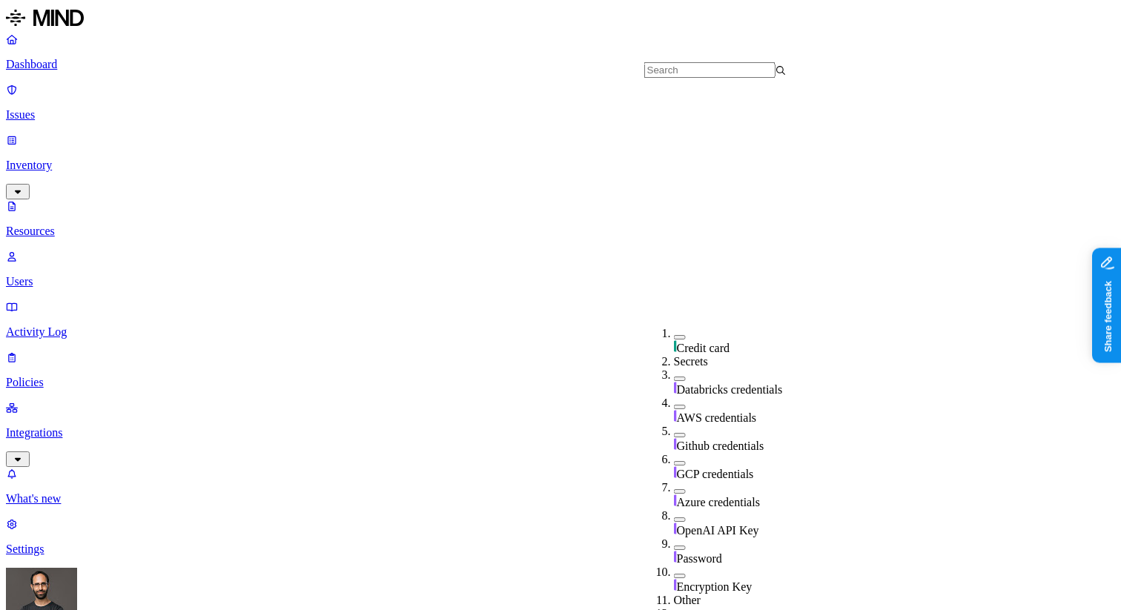
scroll to position [526, 0]
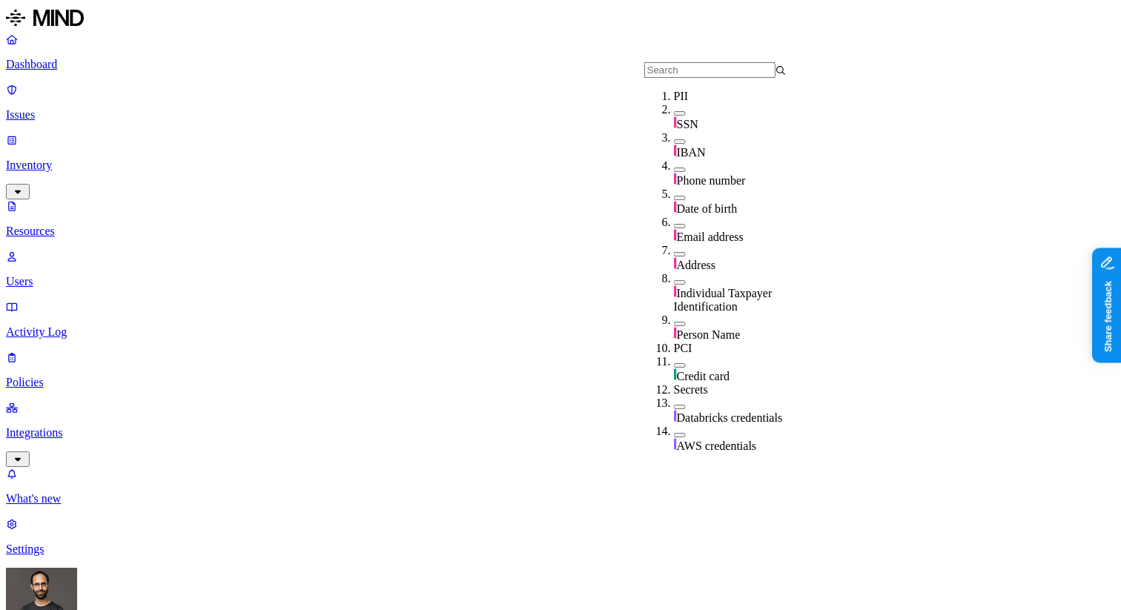
scroll to position [526, 0]
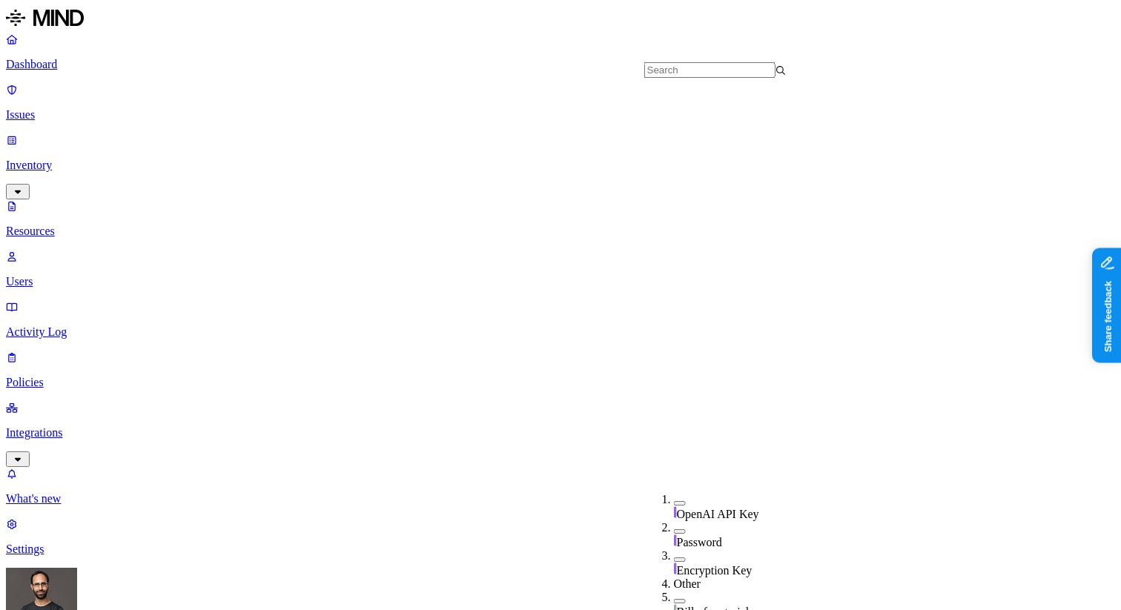
type input "835"
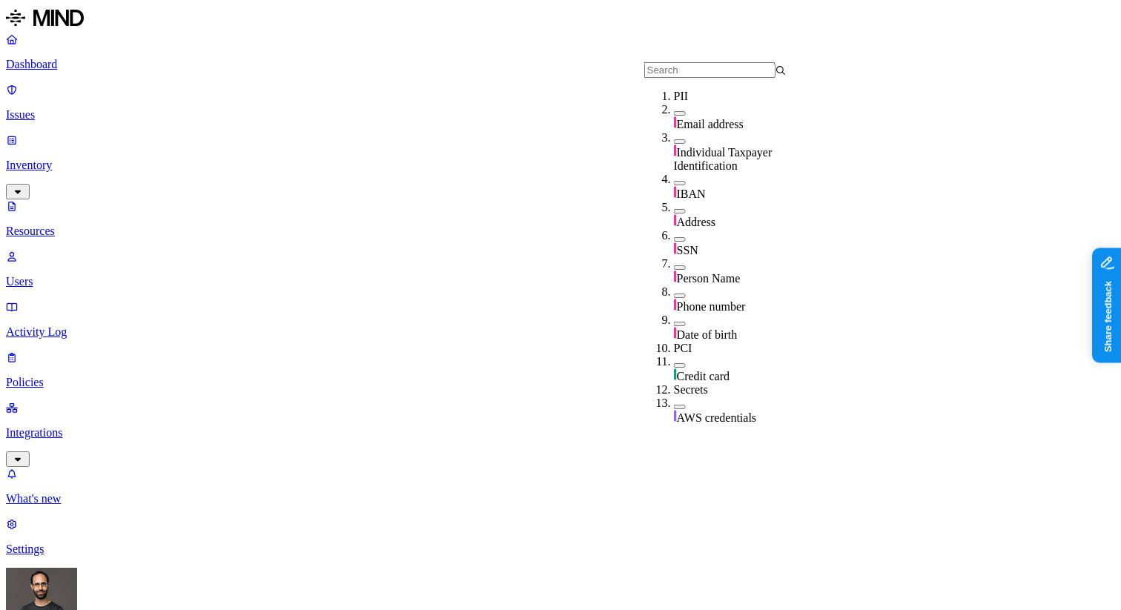
scroll to position [526, 0]
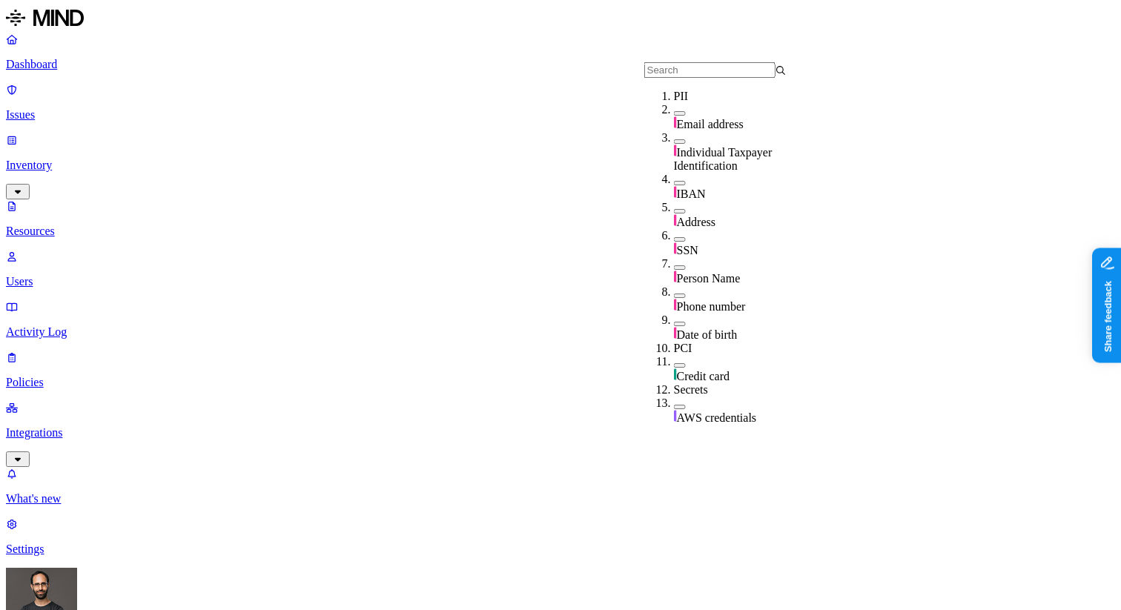
scroll to position [526, 0]
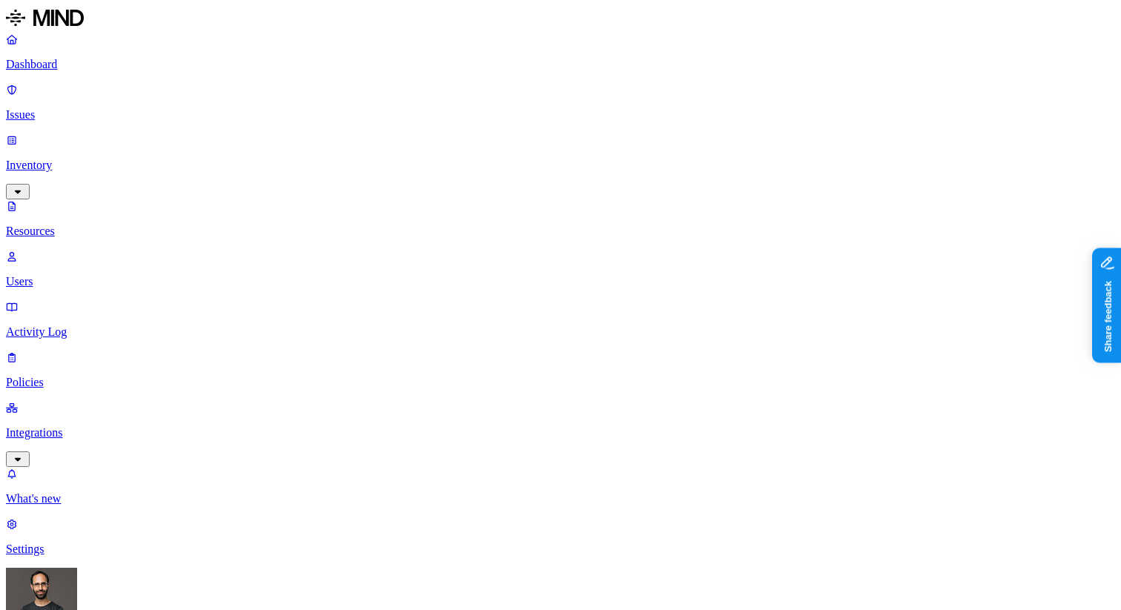
type input "hl7"
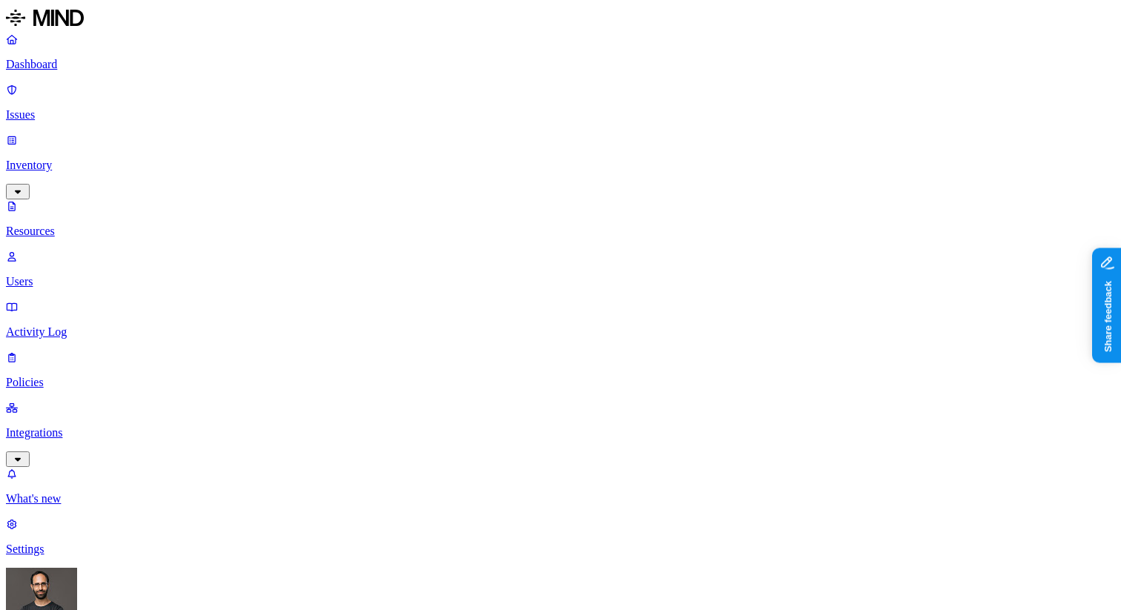
drag, startPoint x: 370, startPoint y: 77, endPoint x: 586, endPoint y: 77, distance: 215.8
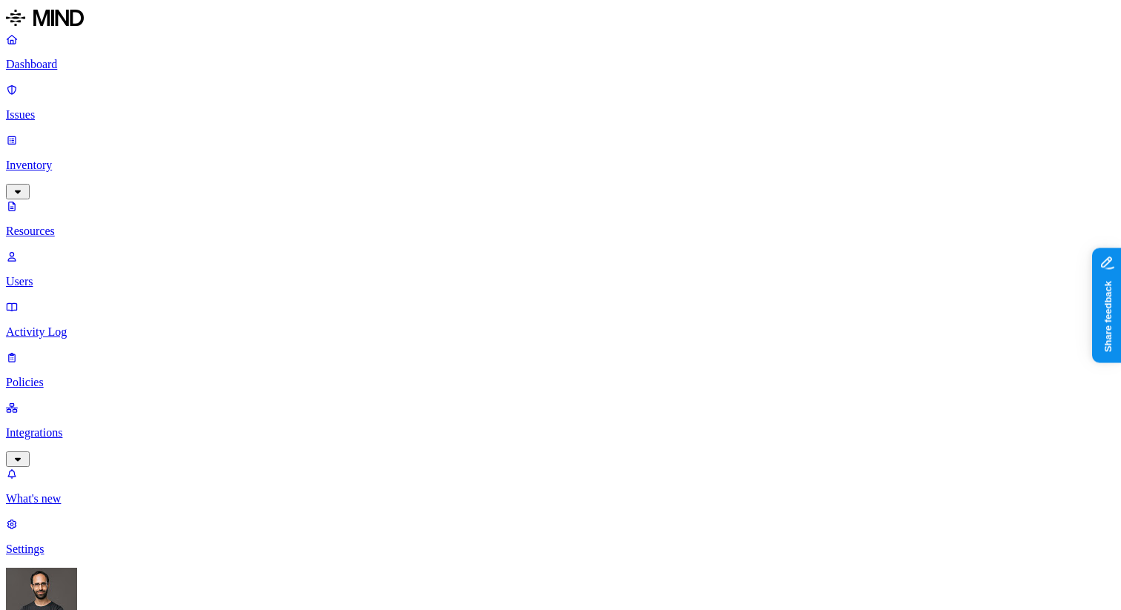
scroll to position [424, 0]
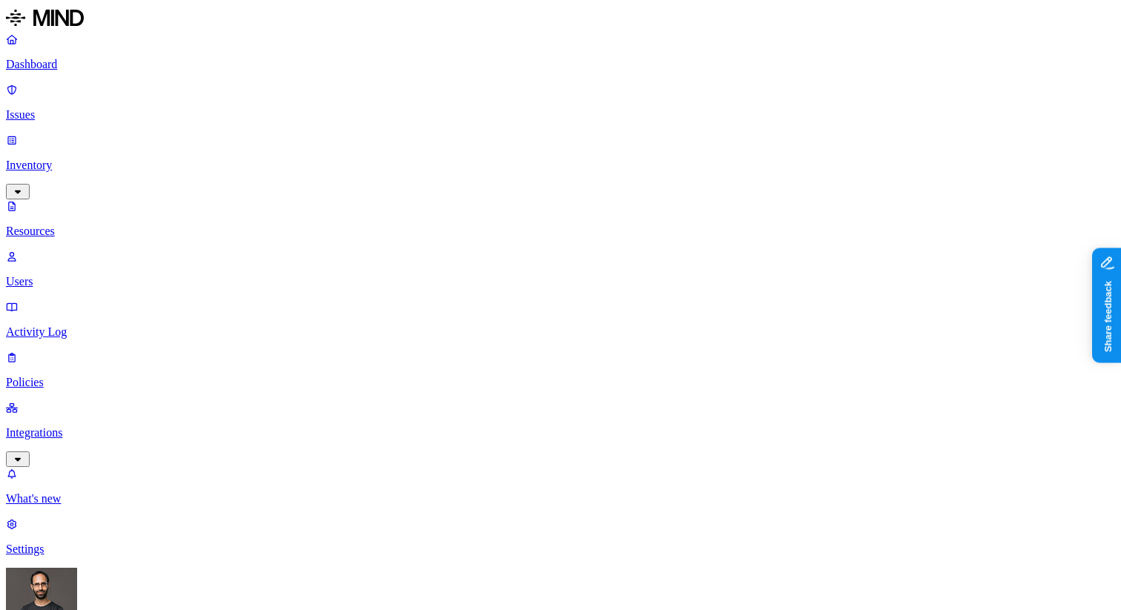
scroll to position [224, 0]
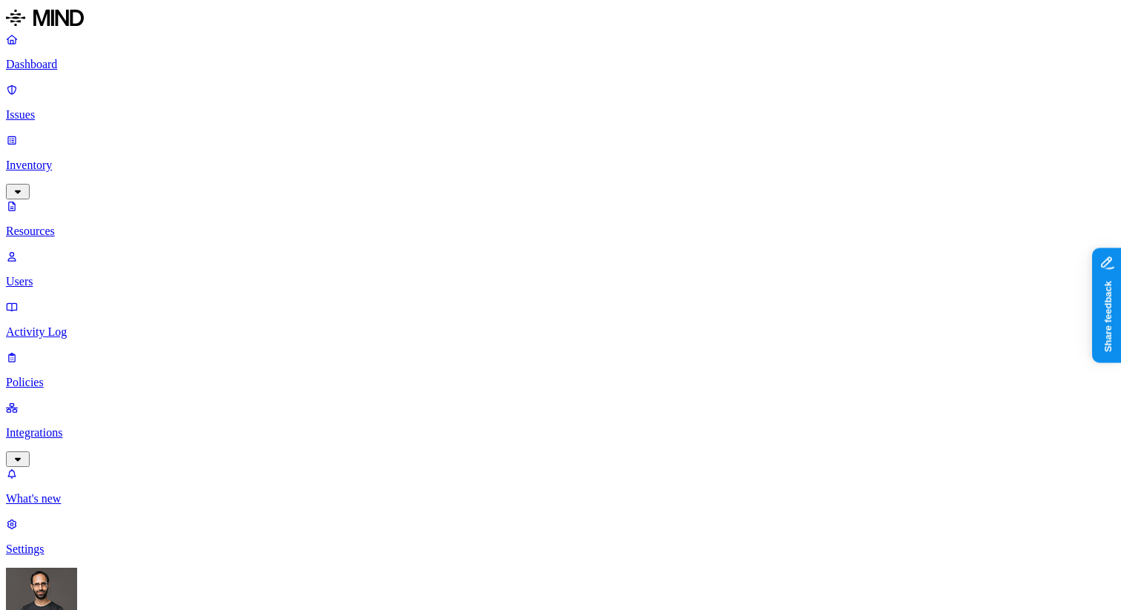
type input "835"
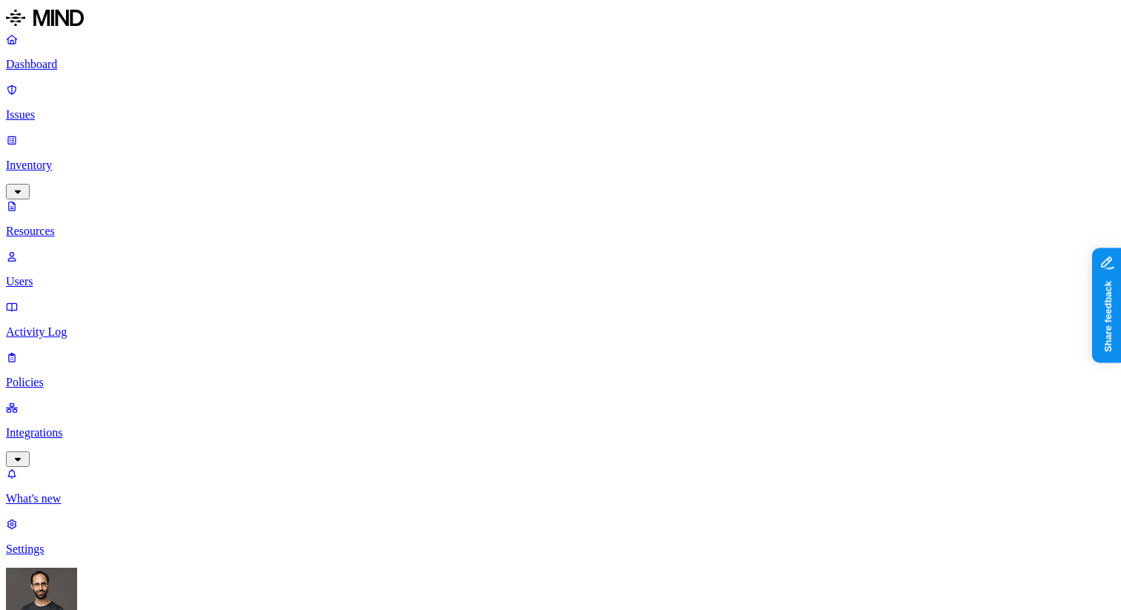
click at [73, 134] on link "Inventory" at bounding box center [561, 166] width 1110 height 64
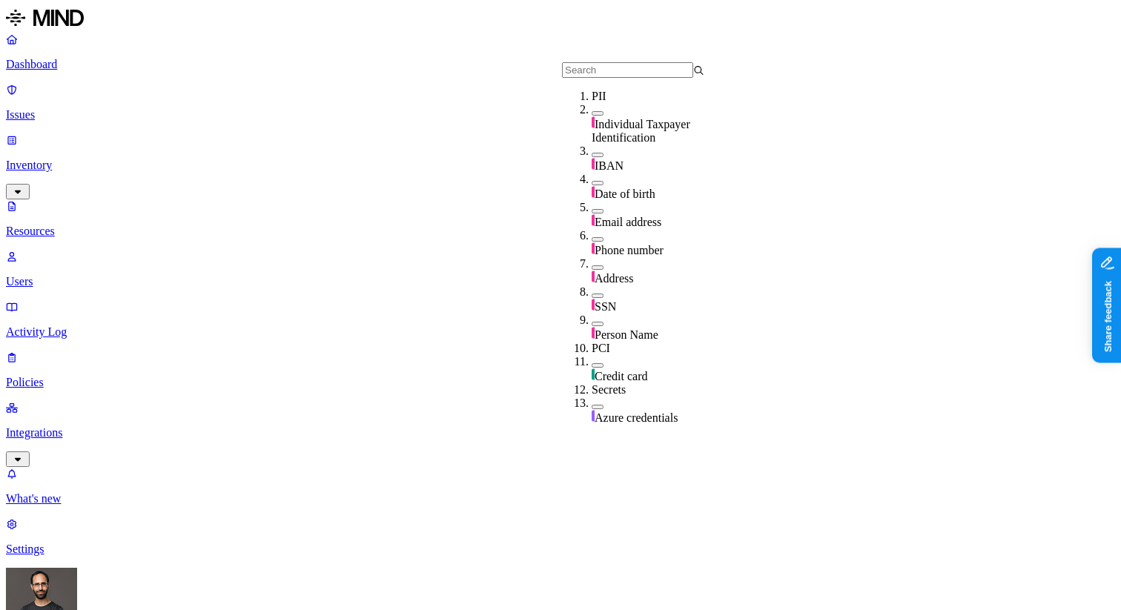
scroll to position [526, 0]
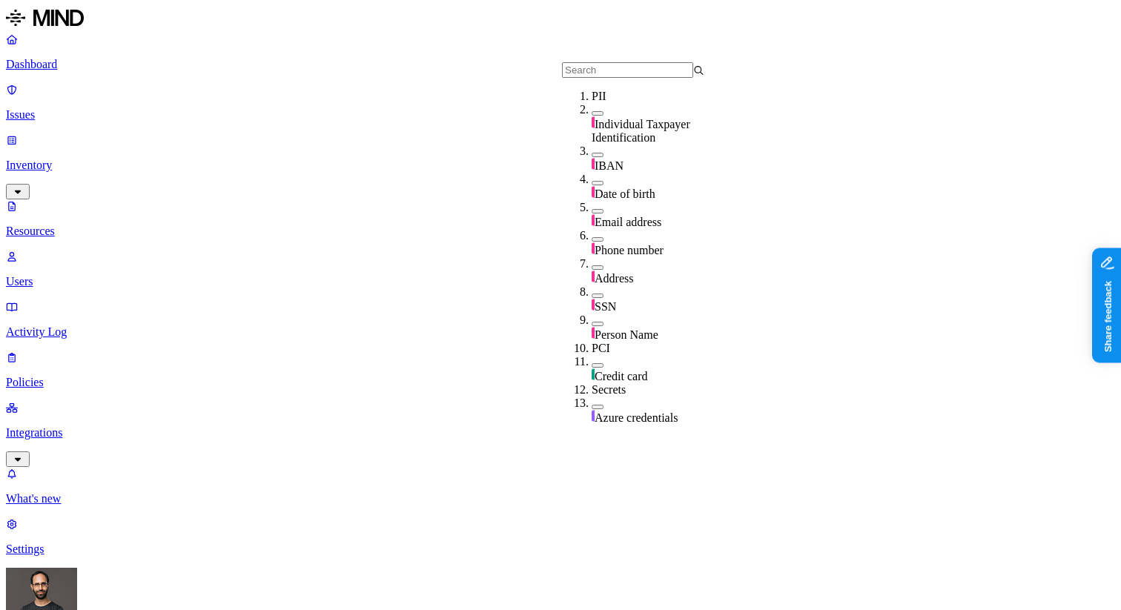
scroll to position [526, 0]
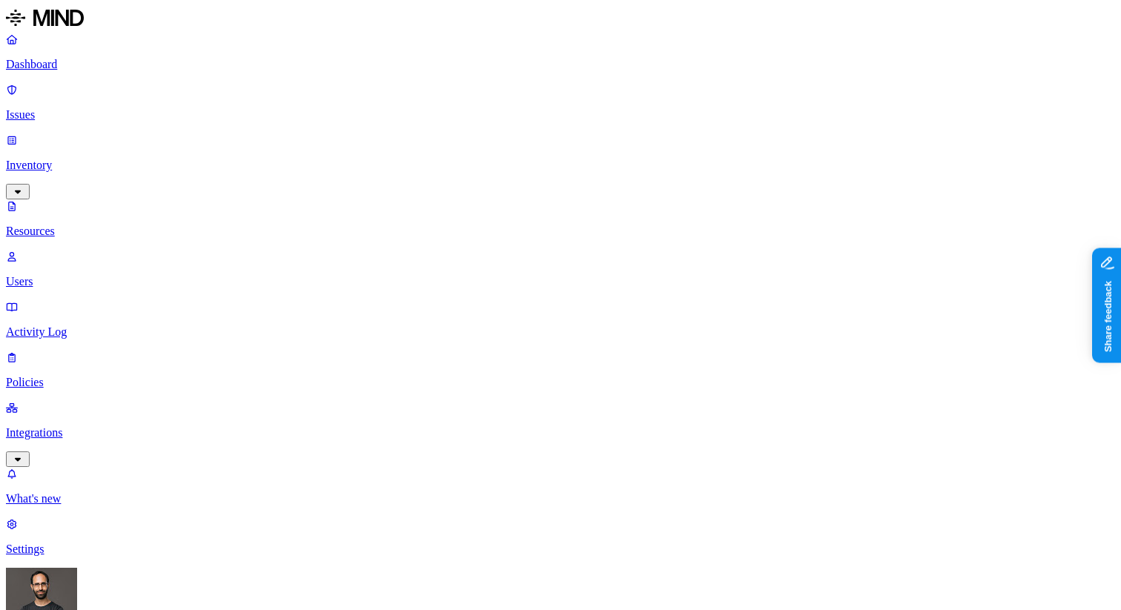
type input "835"
